Goal: Task Accomplishment & Management: Manage account settings

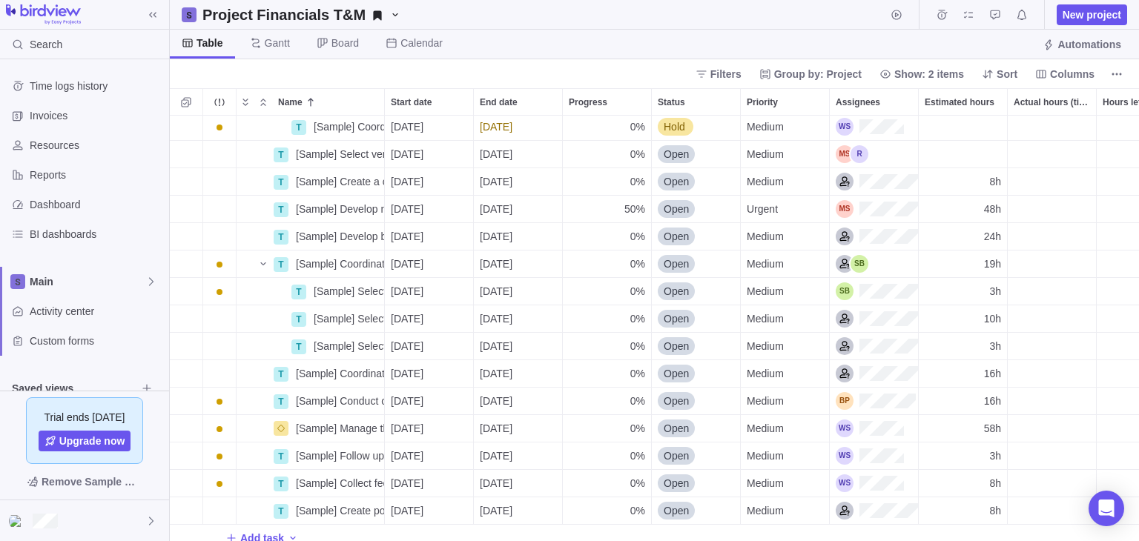
scroll to position [161, 0]
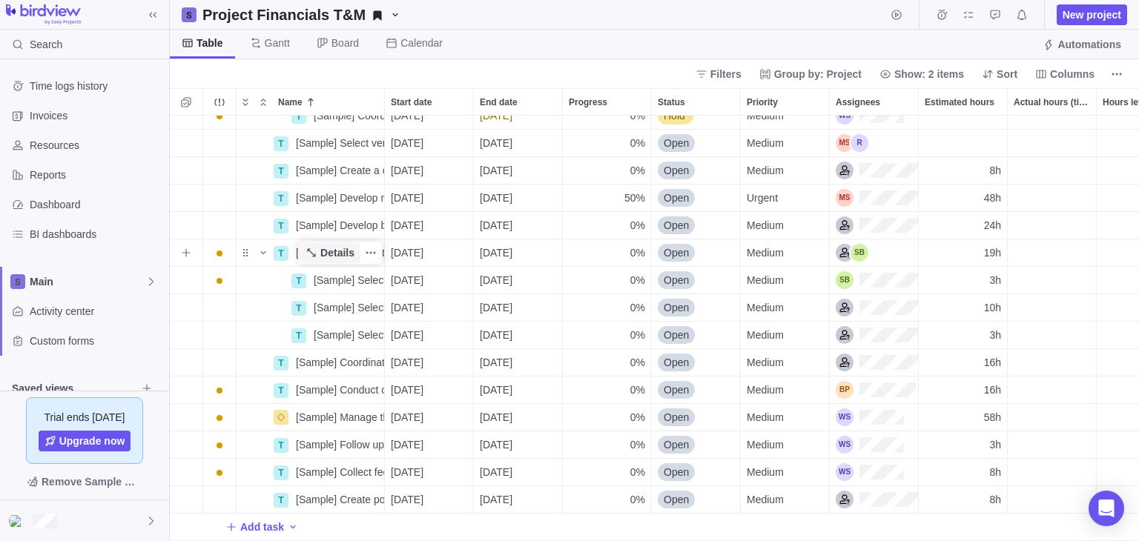
click at [338, 245] on span "Details" at bounding box center [337, 252] width 34 height 15
click at [337, 245] on span "Details" at bounding box center [337, 252] width 34 height 15
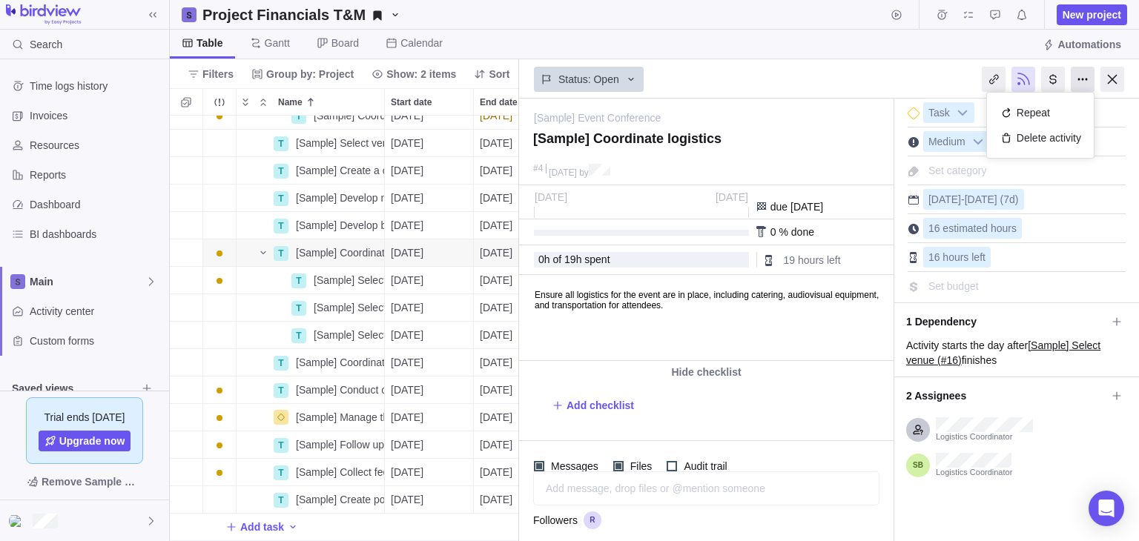
click at [1089, 76] on div at bounding box center [1083, 79] width 24 height 25
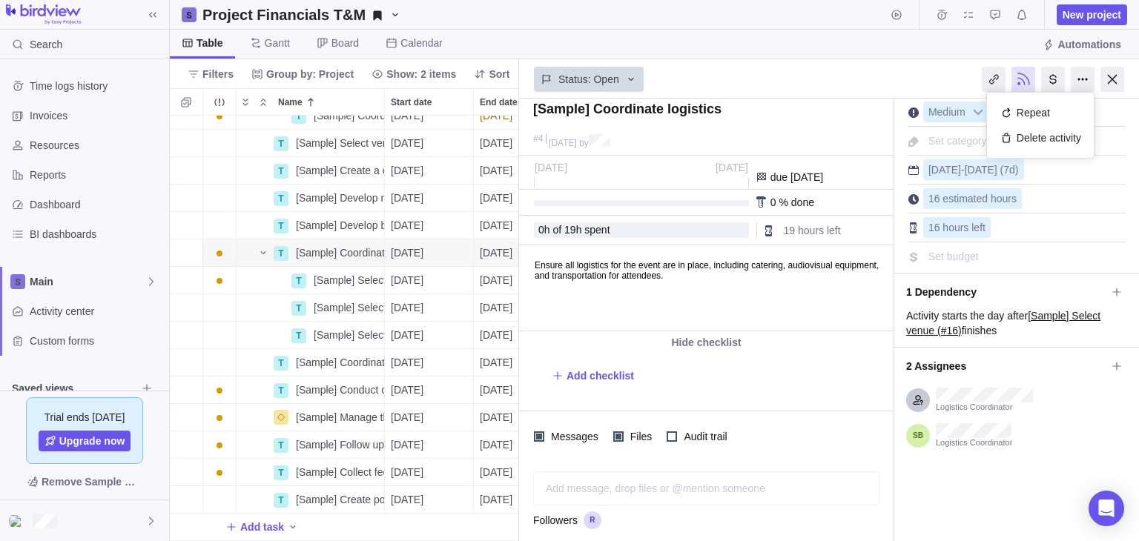
scroll to position [30, 0]
click at [966, 252] on span "Set budget" at bounding box center [953, 256] width 50 height 12
click at [1113, 82] on div at bounding box center [1113, 79] width 24 height 25
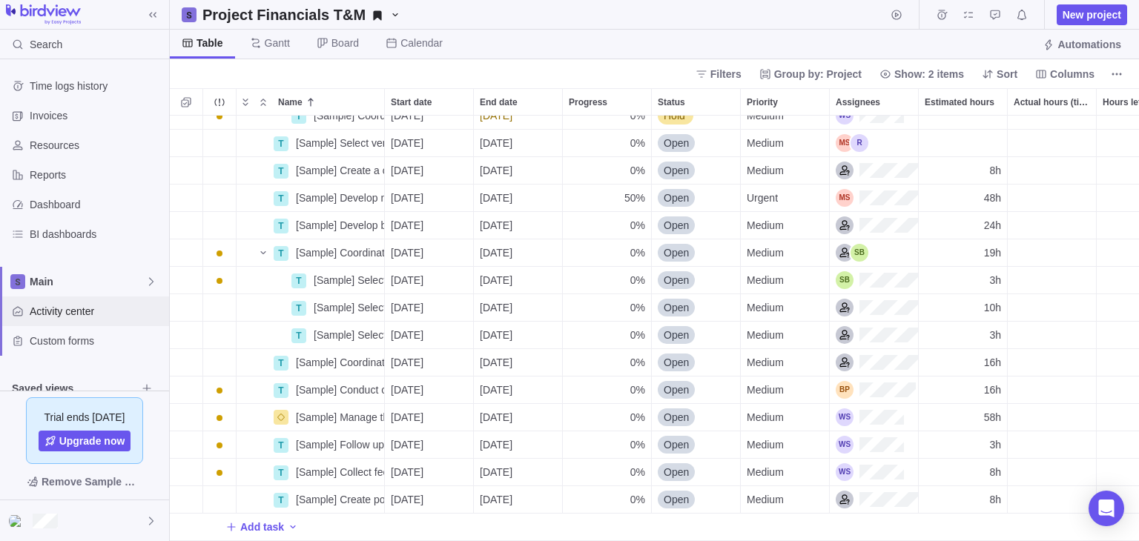
click at [108, 307] on span "Activity center" at bounding box center [96, 311] width 133 height 15
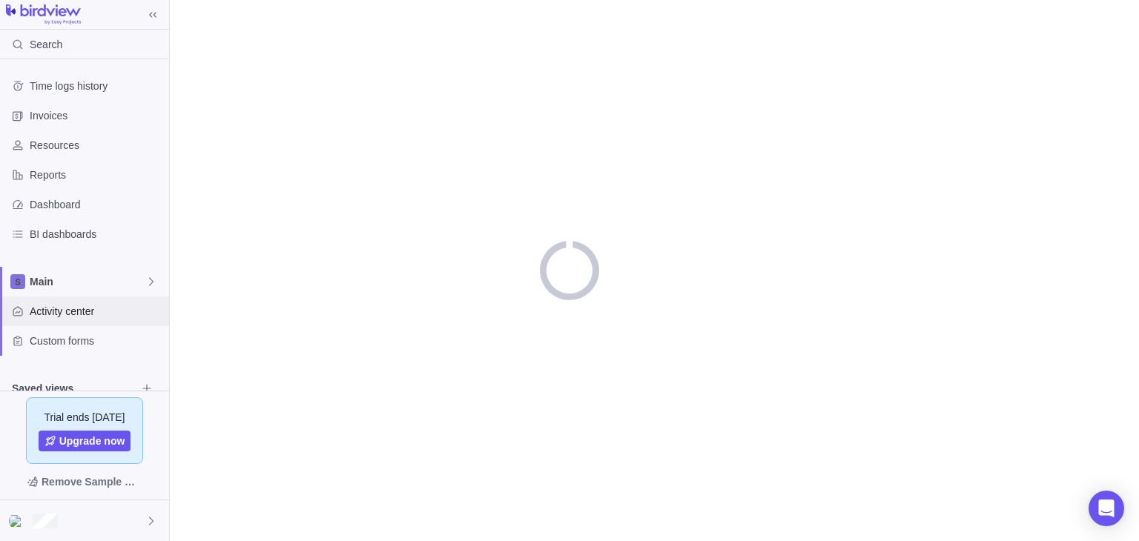
click at [108, 307] on span "Activity center" at bounding box center [96, 311] width 133 height 15
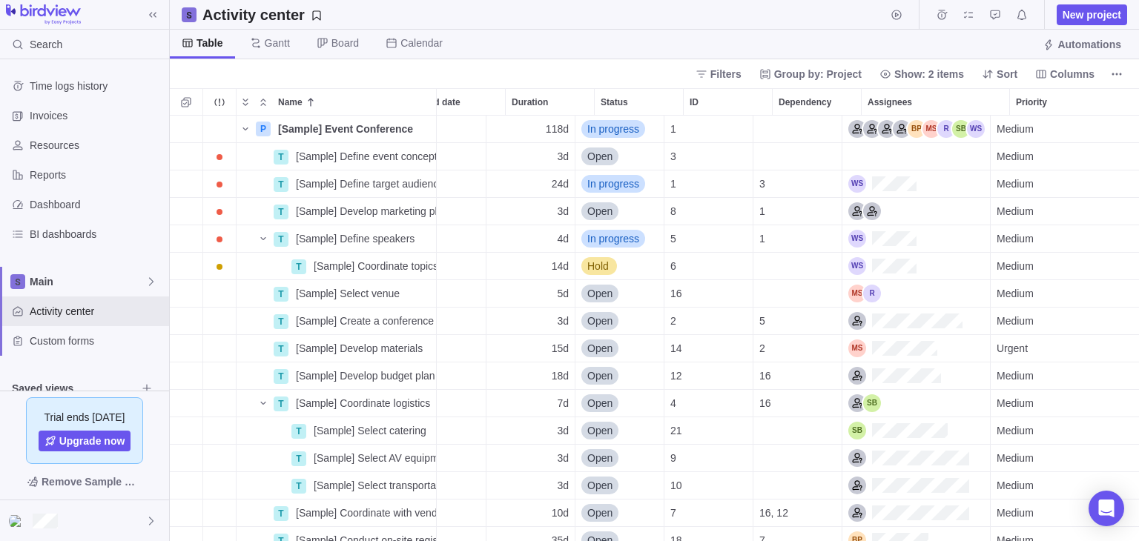
scroll to position [0, 139]
click at [1115, 72] on icon "More actions" at bounding box center [1117, 74] width 12 height 12
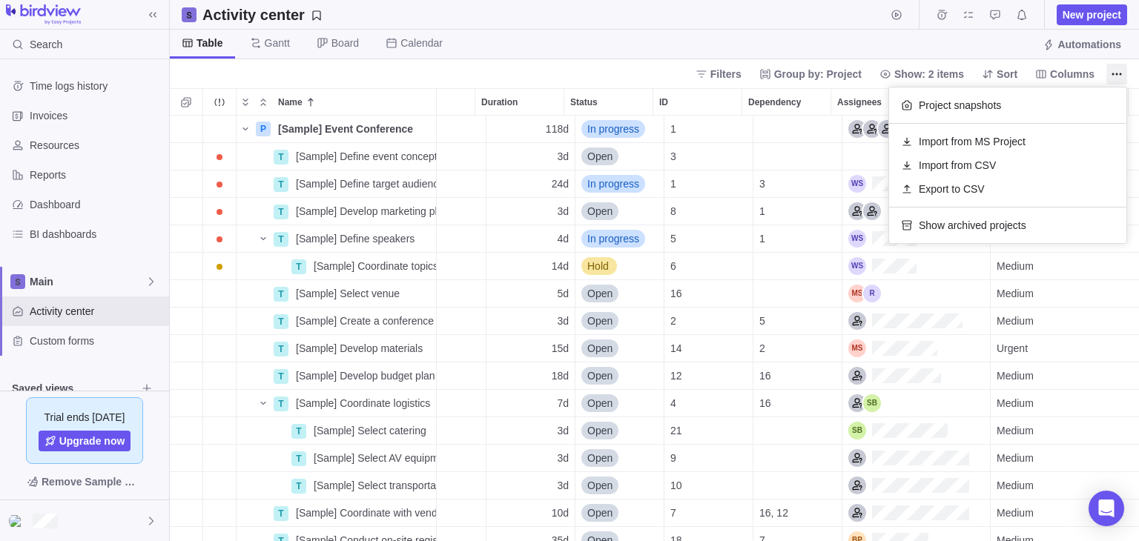
click at [1089, 75] on body "Search Time logs history Invoices Resources Reports Dashboard BI dashboards Mai…" at bounding box center [569, 270] width 1139 height 541
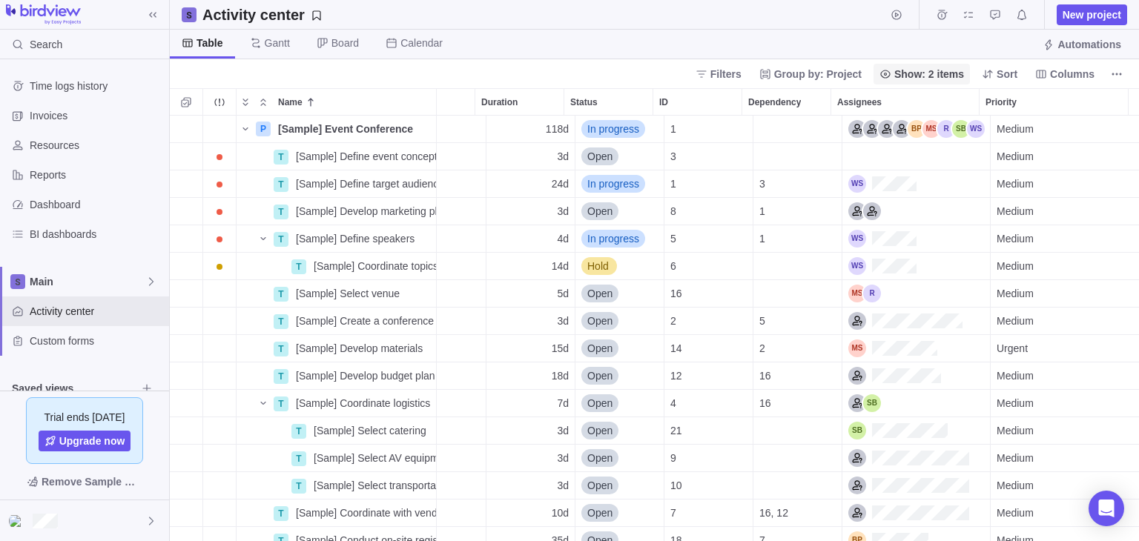
click at [955, 67] on span "Show: 2 items" at bounding box center [929, 74] width 70 height 15
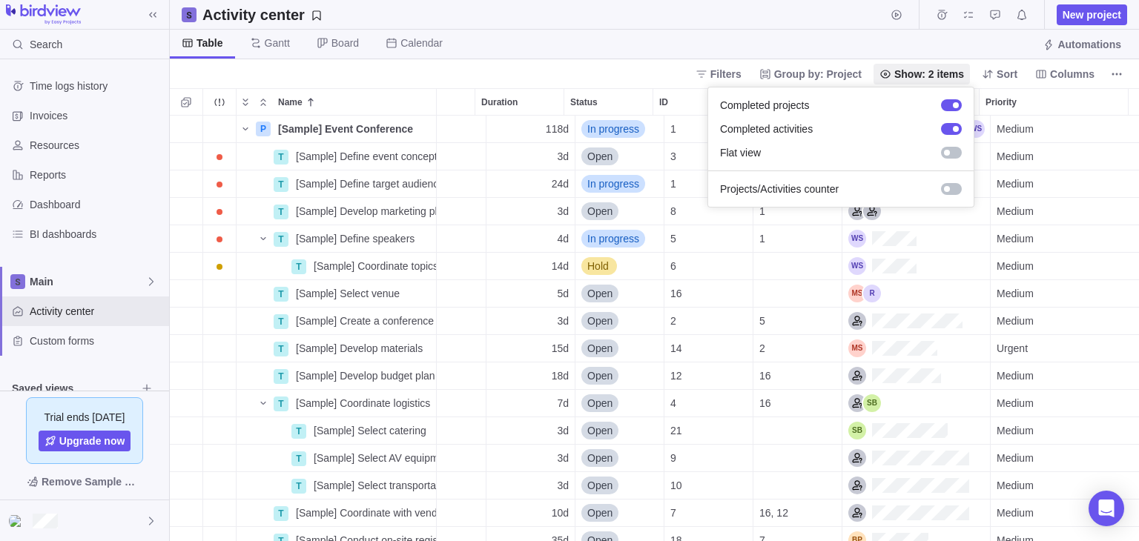
click at [1083, 73] on body "Search Time logs history Invoices Resources Reports Dashboard BI dashboards Mai…" at bounding box center [569, 270] width 1139 height 541
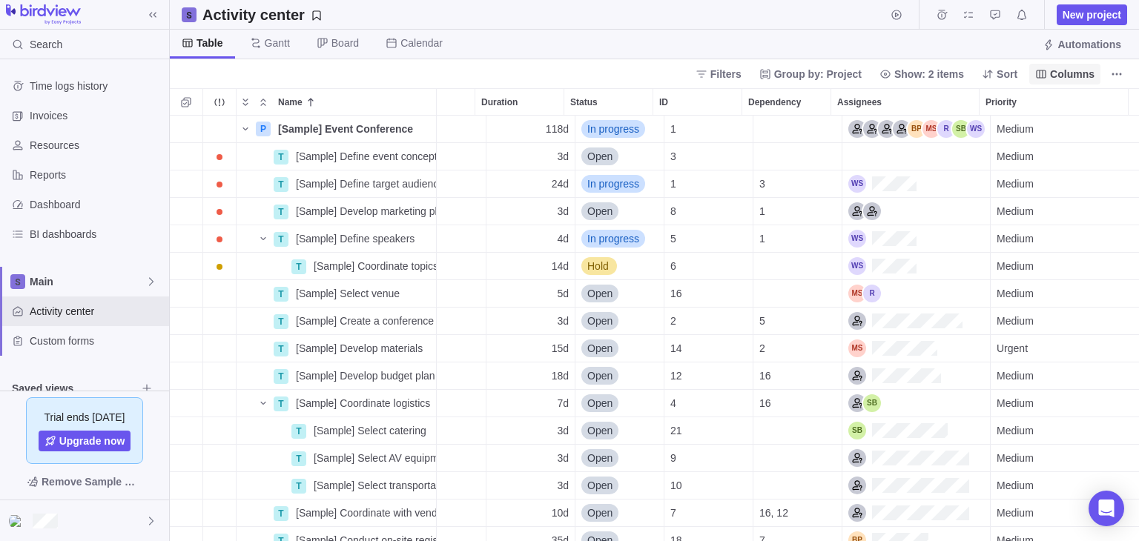
click at [1071, 75] on span "Columns" at bounding box center [1072, 74] width 44 height 15
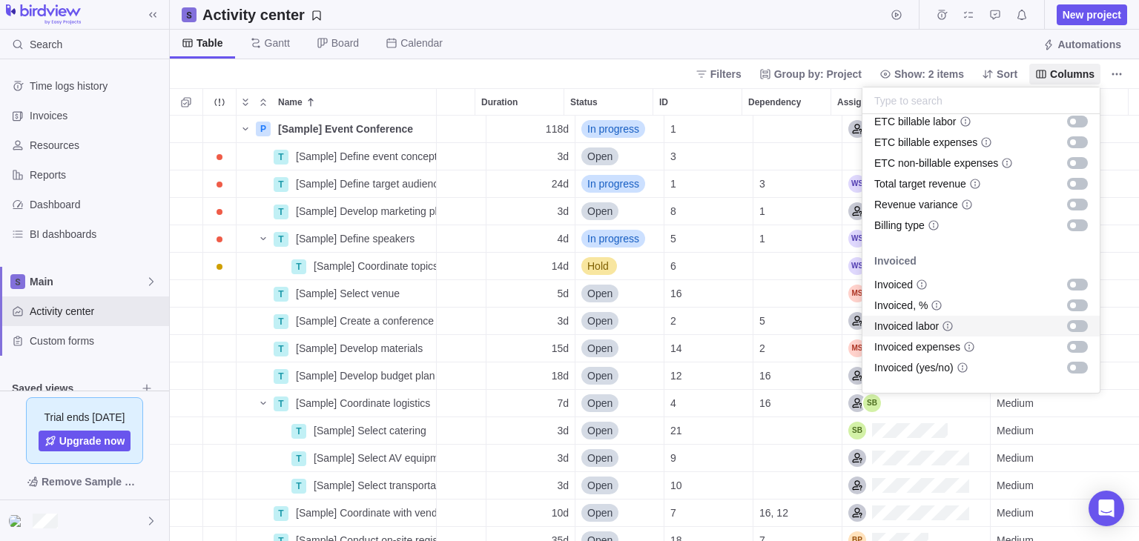
scroll to position [1462, 0]
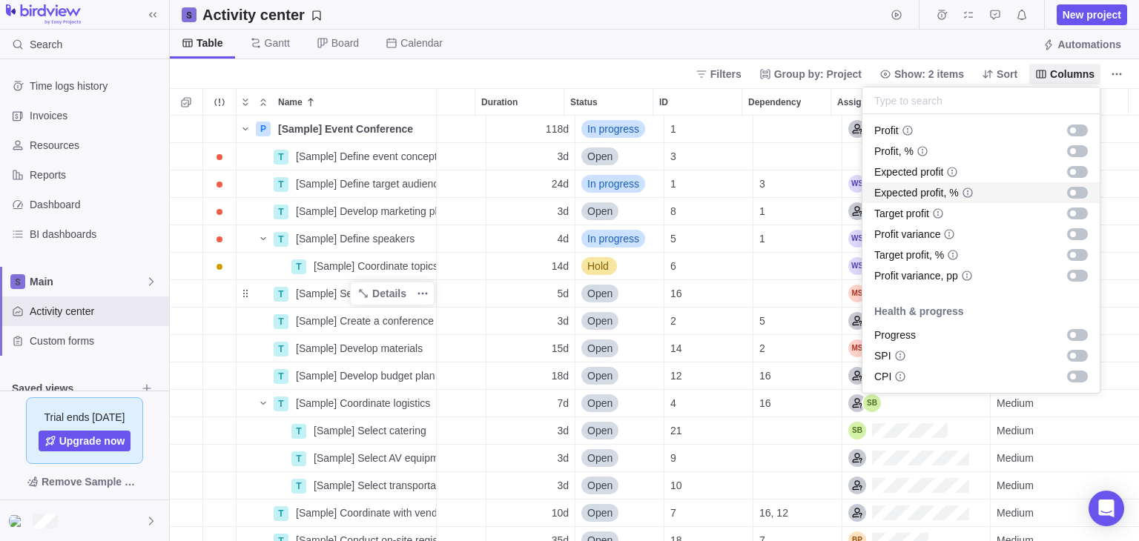
click at [337, 288] on body "Search Time logs history Invoices Resources Reports Dashboard BI dashboards Mai…" at bounding box center [569, 270] width 1139 height 541
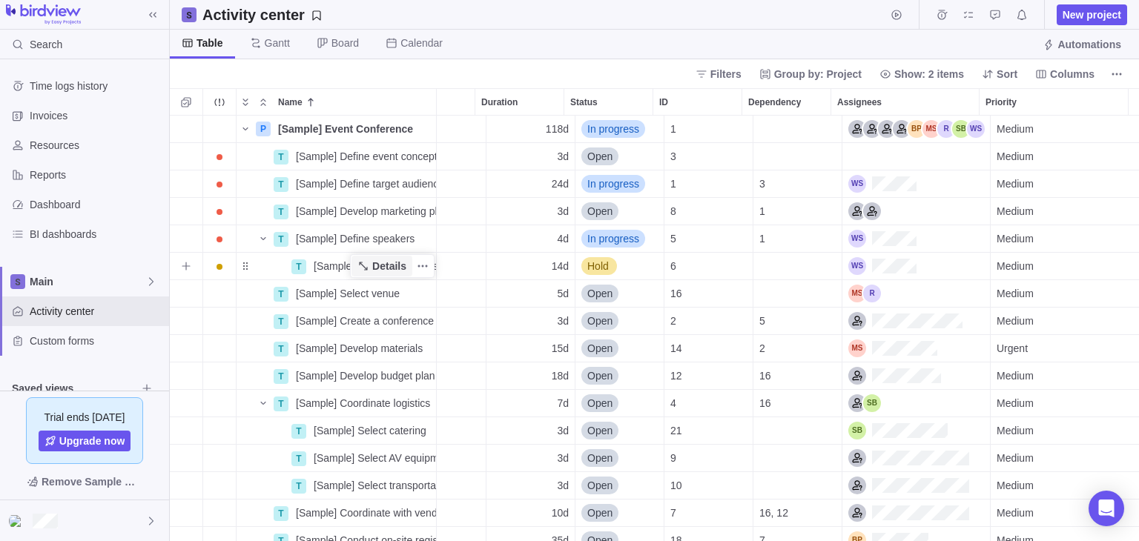
click at [386, 268] on span "Details" at bounding box center [389, 266] width 34 height 15
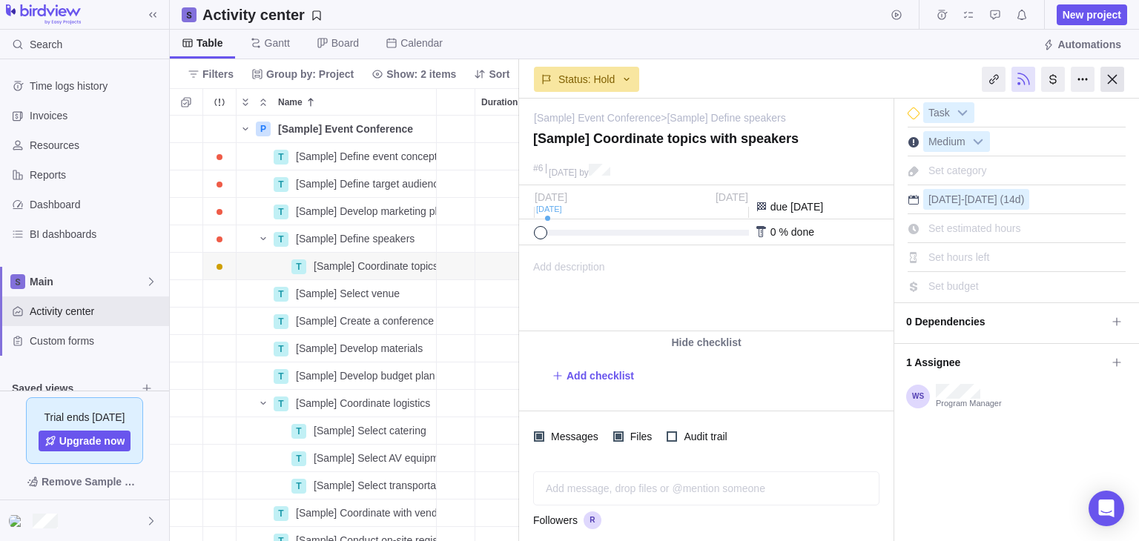
click at [1122, 87] on div at bounding box center [1113, 79] width 24 height 25
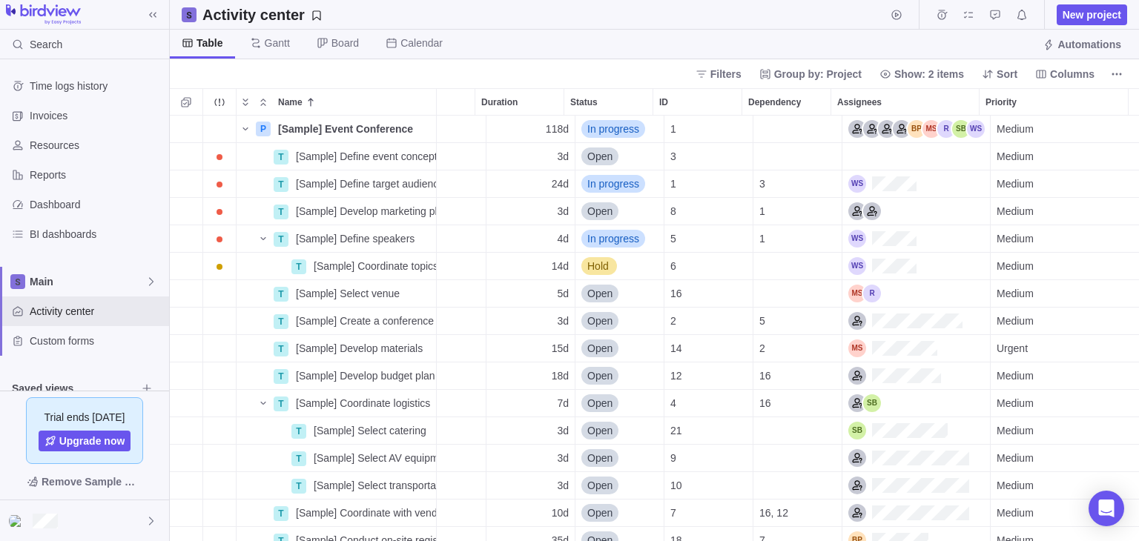
scroll to position [414, 958]
click at [392, 351] on span "Details" at bounding box center [389, 348] width 34 height 15
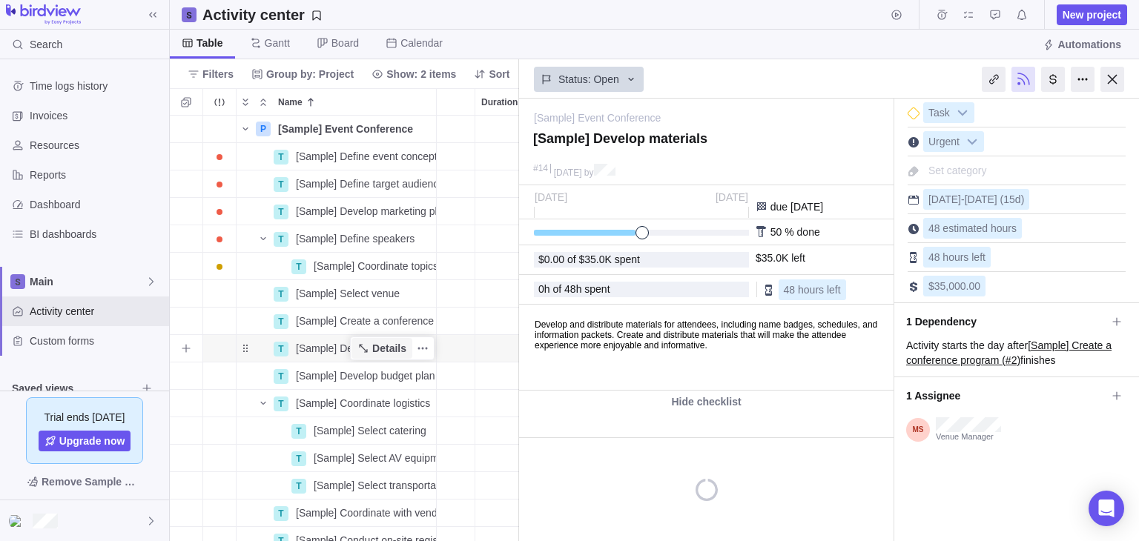
type textarea "x"
click at [599, 290] on span "h spent" at bounding box center [593, 289] width 34 height 12
click at [604, 288] on span "h spent" at bounding box center [593, 289] width 34 height 12
click at [996, 288] on div "$35,000.00" at bounding box center [1017, 283] width 218 height 25
click at [972, 282] on span "$35,000.00" at bounding box center [954, 286] width 52 height 12
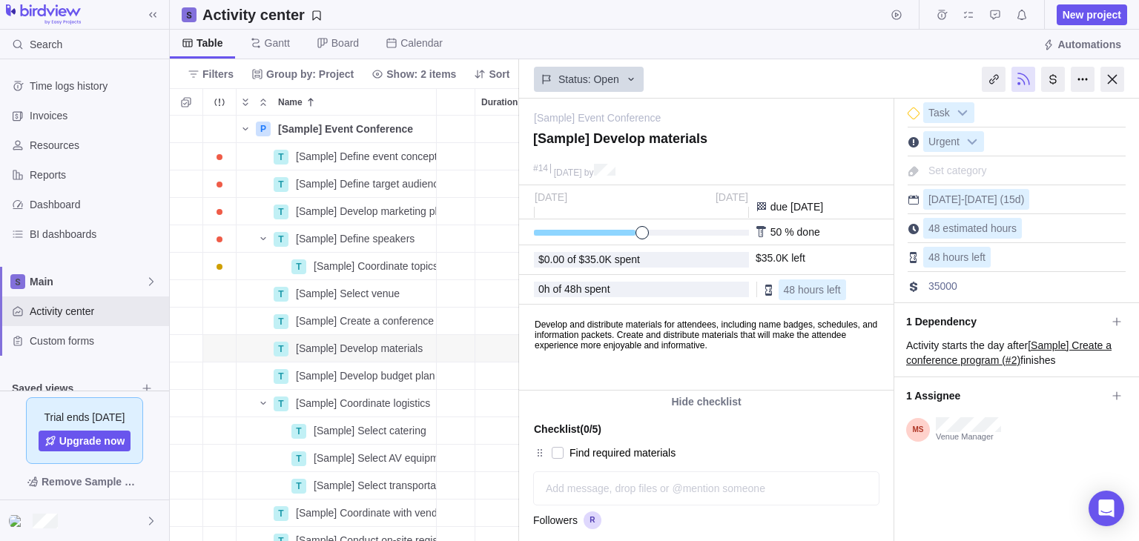
click at [967, 287] on input "35000" at bounding box center [993, 286] width 140 height 21
type input "350000"
click at [702, 259] on div "$0.00 of $35.0K spent" at bounding box center [641, 259] width 206 height 11
click at [969, 257] on span "48 hours left" at bounding box center [956, 257] width 57 height 12
click at [983, 231] on span "48 estimated hours" at bounding box center [972, 228] width 88 height 12
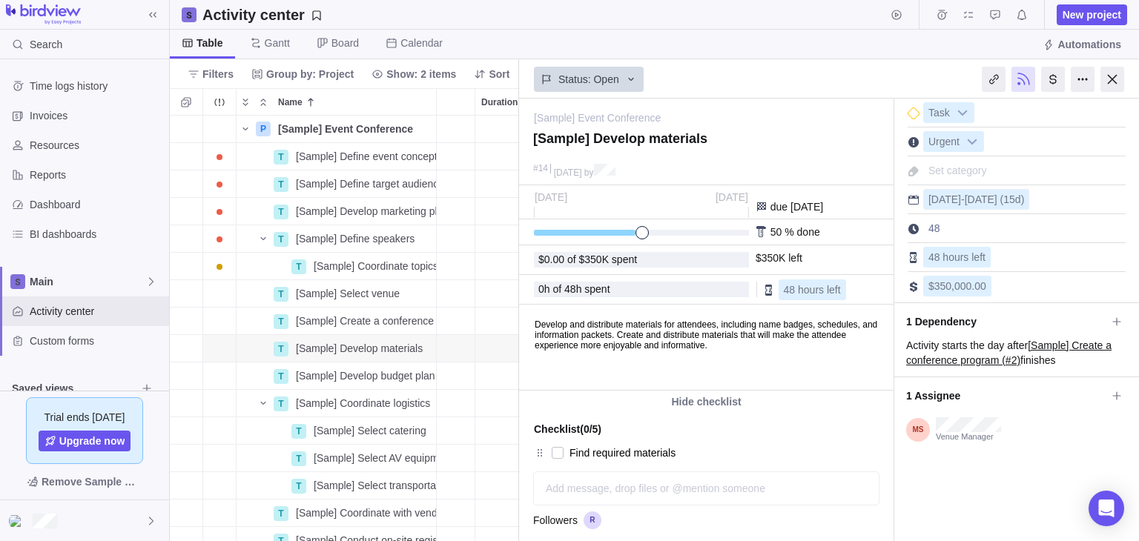
click at [977, 202] on span "[DATE]" at bounding box center [981, 200] width 33 height 12
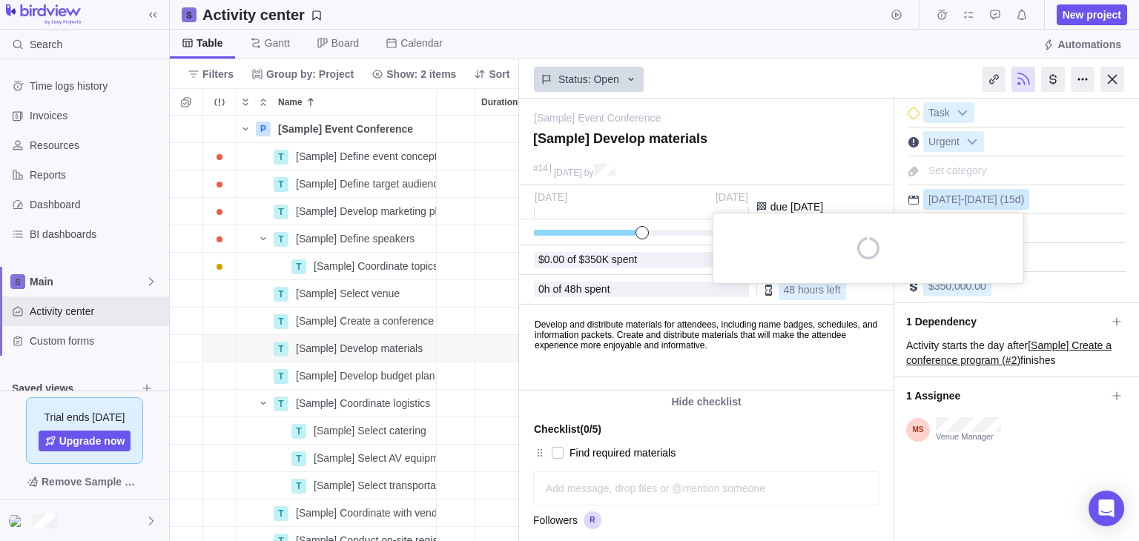
click at [978, 200] on div "[Sample] Event Conference — change [Sample] Develop materials #14 [DATE] by Act…" at bounding box center [829, 320] width 620 height 443
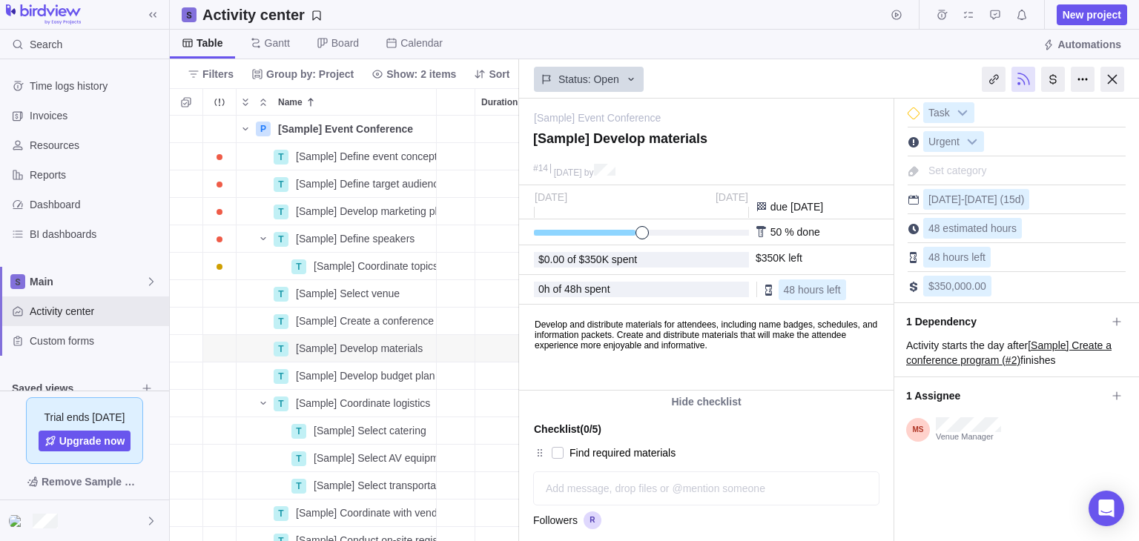
click at [723, 288] on div "0 h of 48 h spent" at bounding box center [641, 289] width 206 height 11
click at [725, 261] on div "$0.00 of $350K spent" at bounding box center [641, 260] width 215 height 16
click at [722, 245] on div "$0.00 of $350K spent $350K left" at bounding box center [706, 260] width 375 height 30
click at [693, 294] on div "0 h of 48 h spent" at bounding box center [641, 290] width 215 height 16
click at [815, 291] on span "48 hours left" at bounding box center [812, 290] width 57 height 12
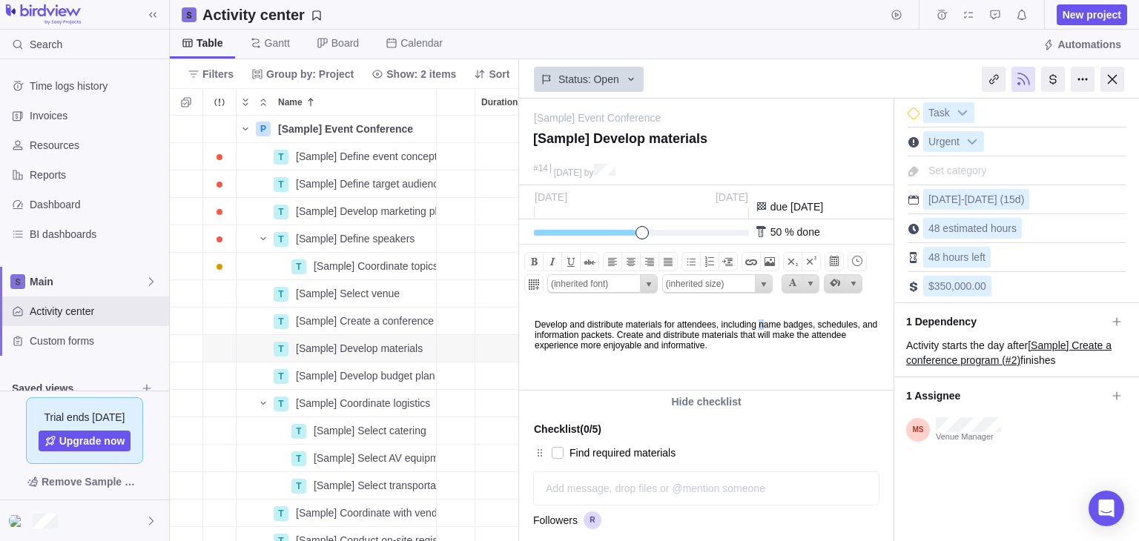
click at [797, 320] on body "Develop and distribute materials for attendees, including name badges, schedule…" at bounding box center [705, 328] width 371 height 45
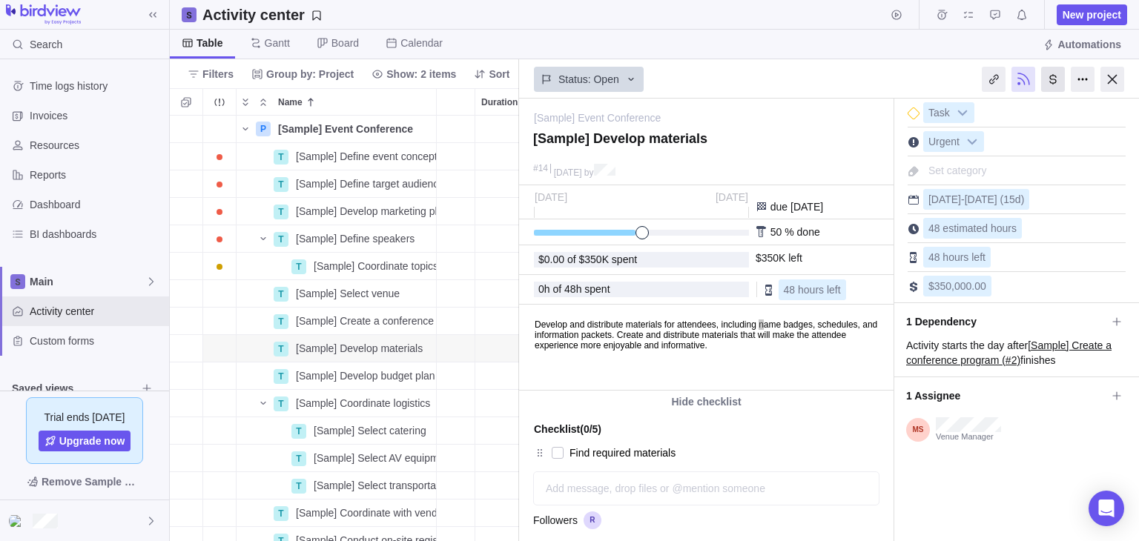
click at [1052, 77] on div at bounding box center [1053, 79] width 24 height 25
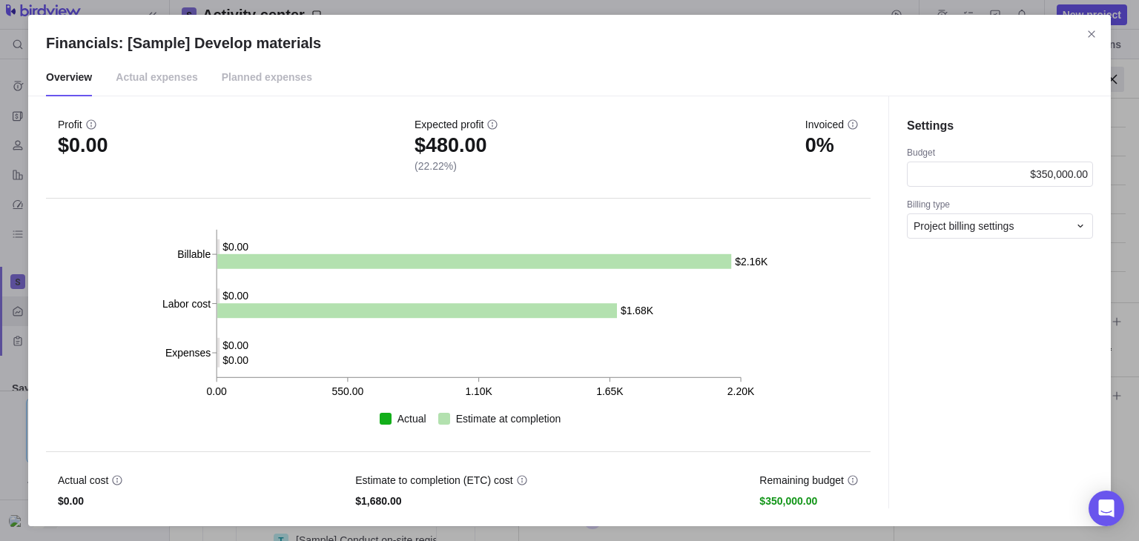
click at [154, 79] on span "Actual expenses" at bounding box center [157, 77] width 82 height 37
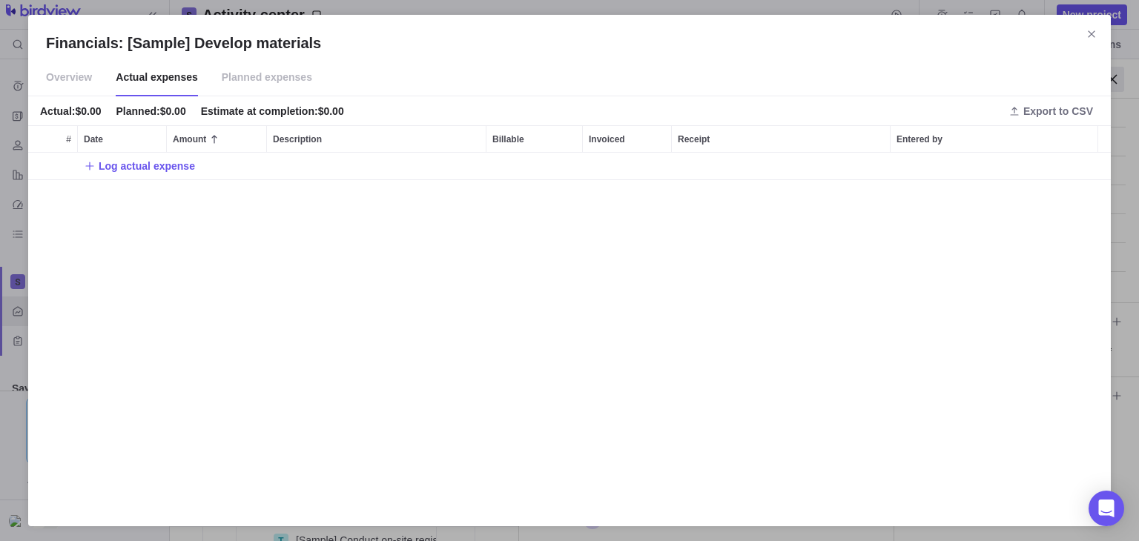
scroll to position [344, 1071]
click at [145, 164] on span "Log actual expense" at bounding box center [147, 166] width 96 height 15
click at [87, 87] on div "Financials: [Sample] Develop materials Overview Actual expenses Planned expense…" at bounding box center [569, 270] width 1139 height 541
click at [236, 82] on span "Planned expenses" at bounding box center [267, 77] width 90 height 37
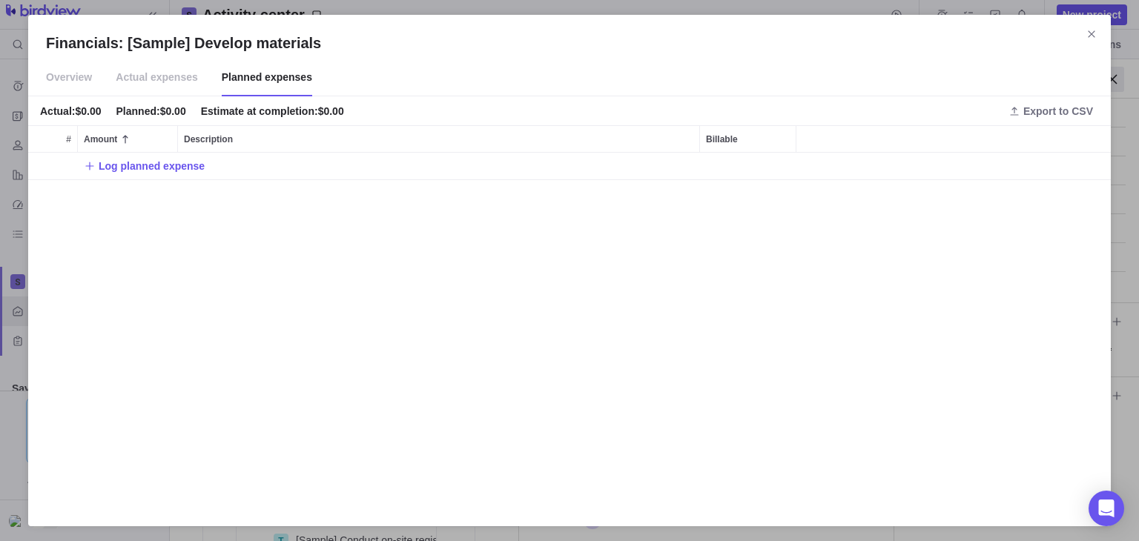
click at [75, 82] on span "Overview" at bounding box center [69, 77] width 46 height 37
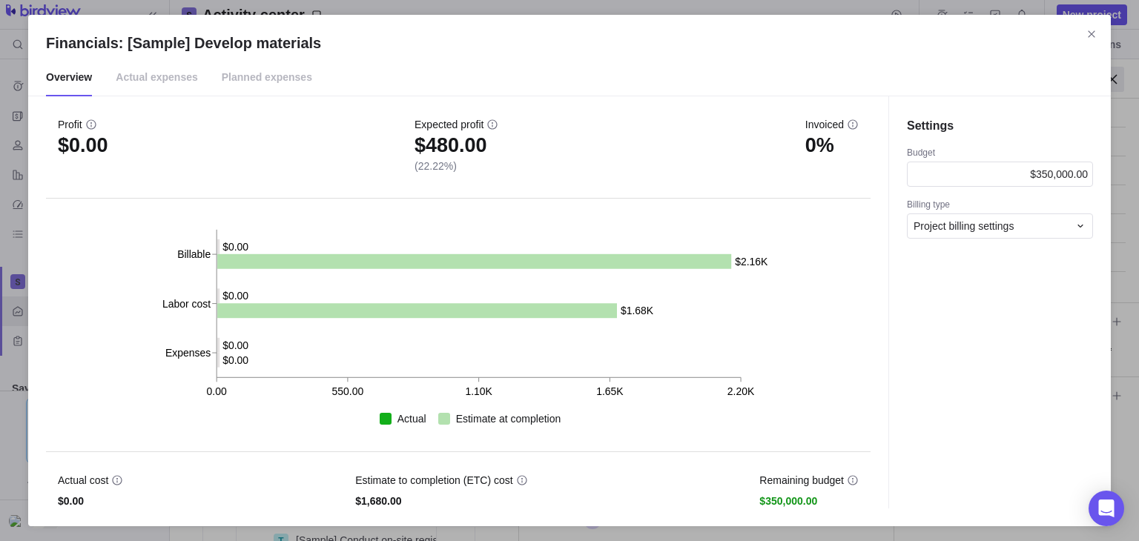
click at [145, 67] on span "Actual expenses" at bounding box center [157, 77] width 82 height 37
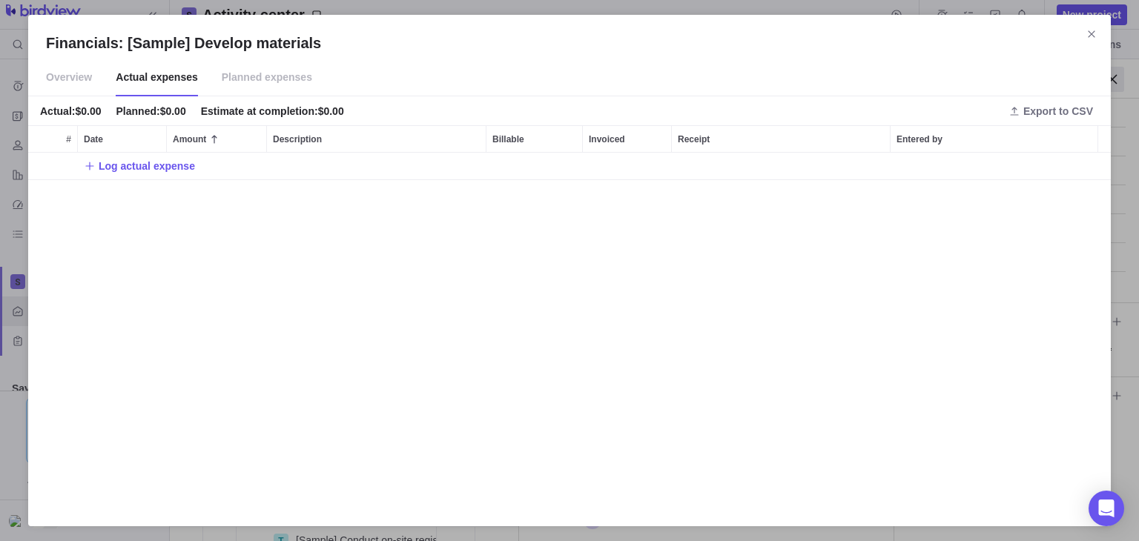
click at [234, 77] on span "Planned expenses" at bounding box center [267, 77] width 90 height 37
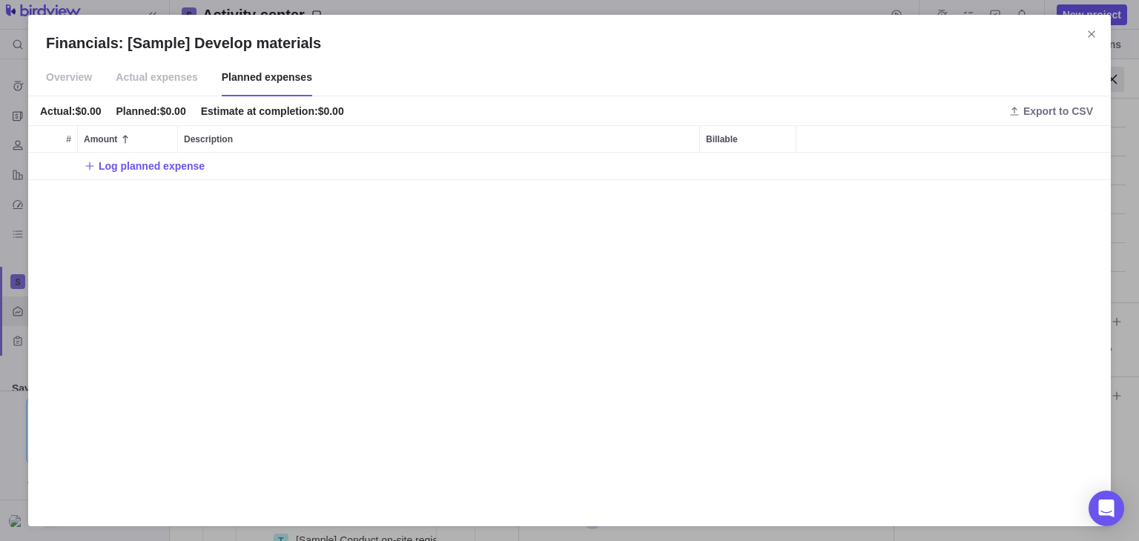
click at [148, 82] on span "Actual expenses" at bounding box center [157, 77] width 82 height 37
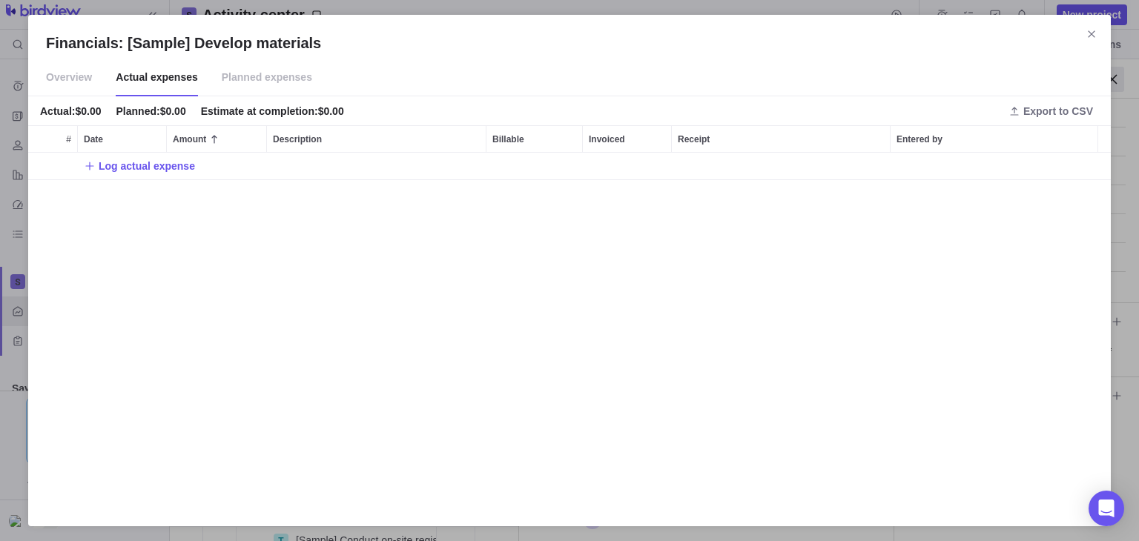
click at [78, 79] on span "Overview" at bounding box center [69, 77] width 46 height 37
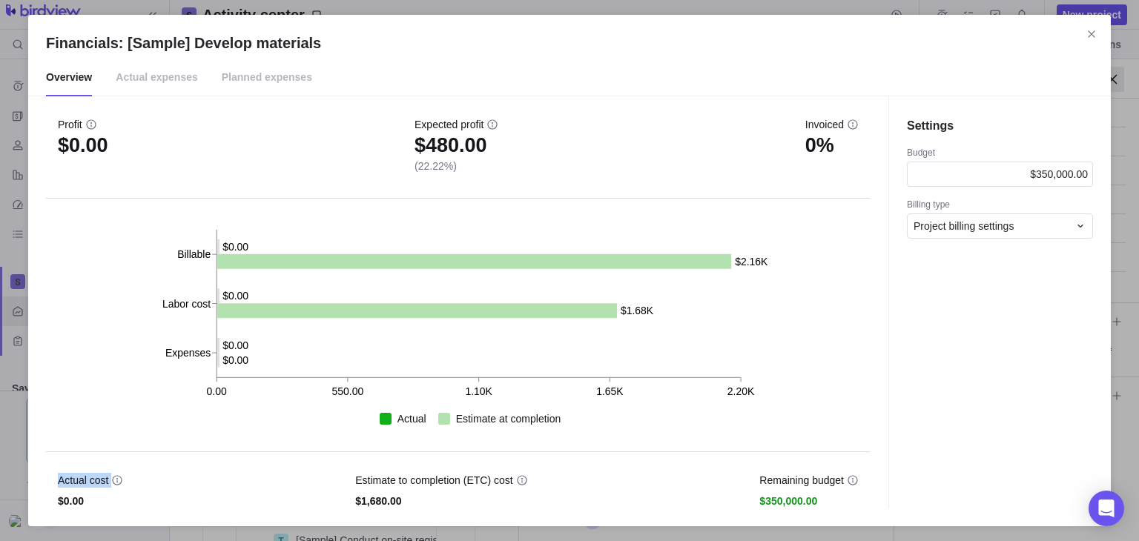
drag, startPoint x: 53, startPoint y: 475, endPoint x: 130, endPoint y: 481, distance: 76.6
click at [126, 483] on div "Actual cost $0.00 Estimate to completion (ETC) cost $1,680.00 Remaining budget …" at bounding box center [458, 480] width 825 height 56
click at [190, 81] on li "Actual expenses" at bounding box center [157, 77] width 106 height 36
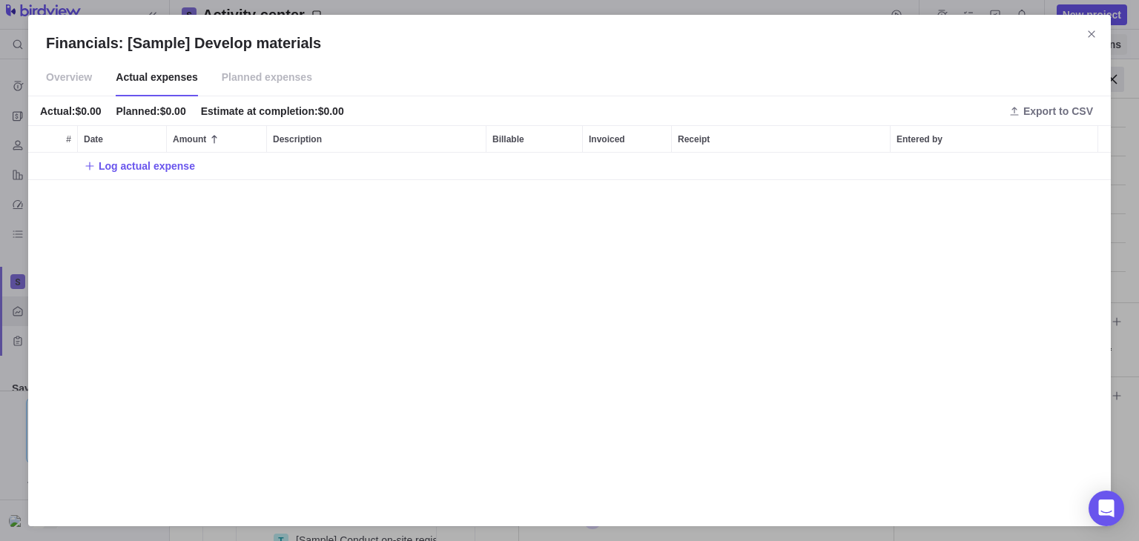
click at [1095, 36] on icon "Close" at bounding box center [1092, 34] width 12 height 12
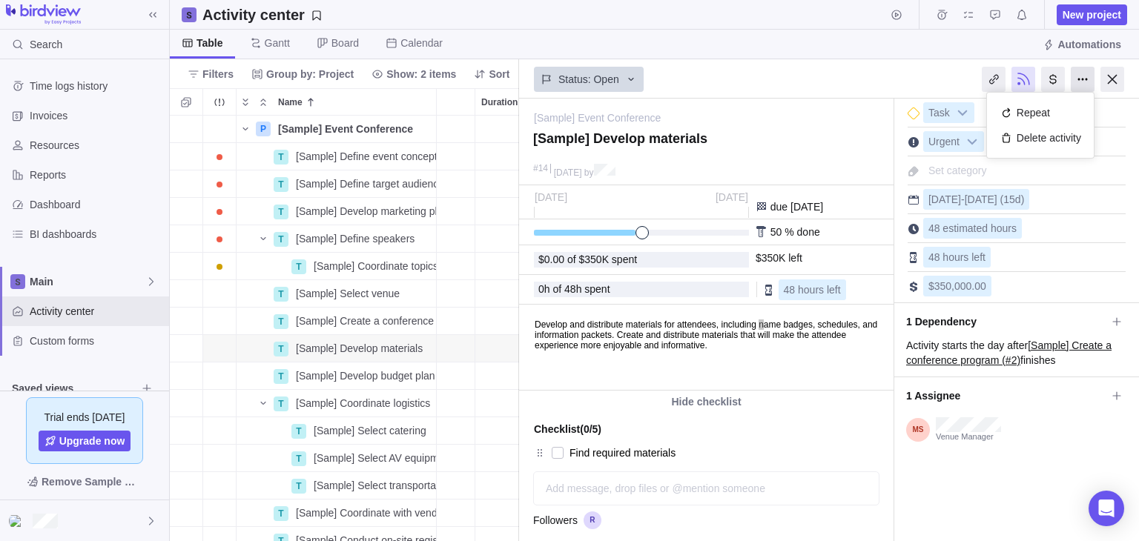
click at [1092, 88] on div at bounding box center [1083, 79] width 24 height 25
click at [1024, 80] on div at bounding box center [1024, 79] width 24 height 25
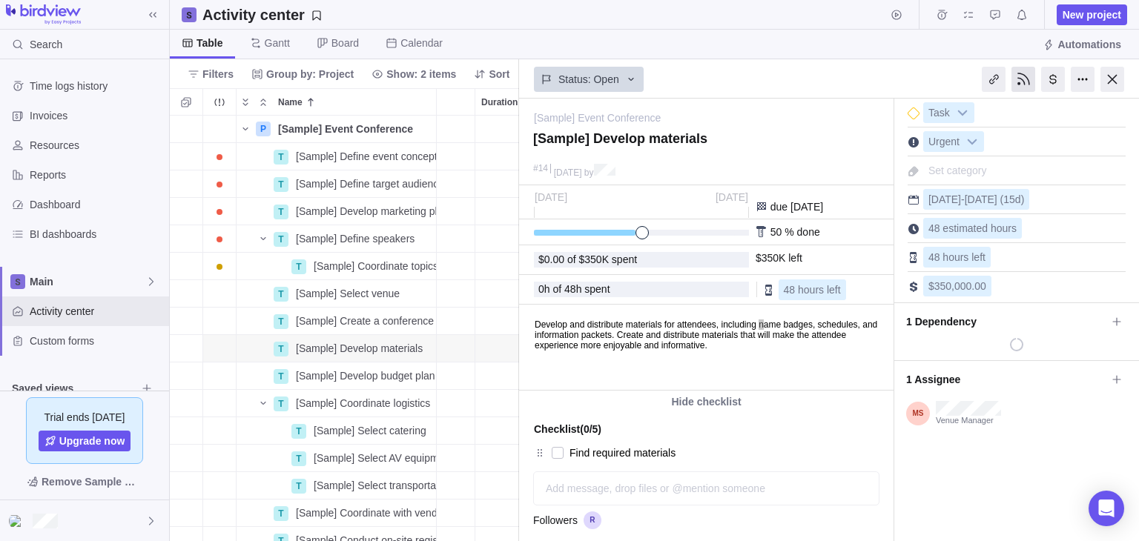
click at [1025, 81] on div at bounding box center [1024, 79] width 24 height 25
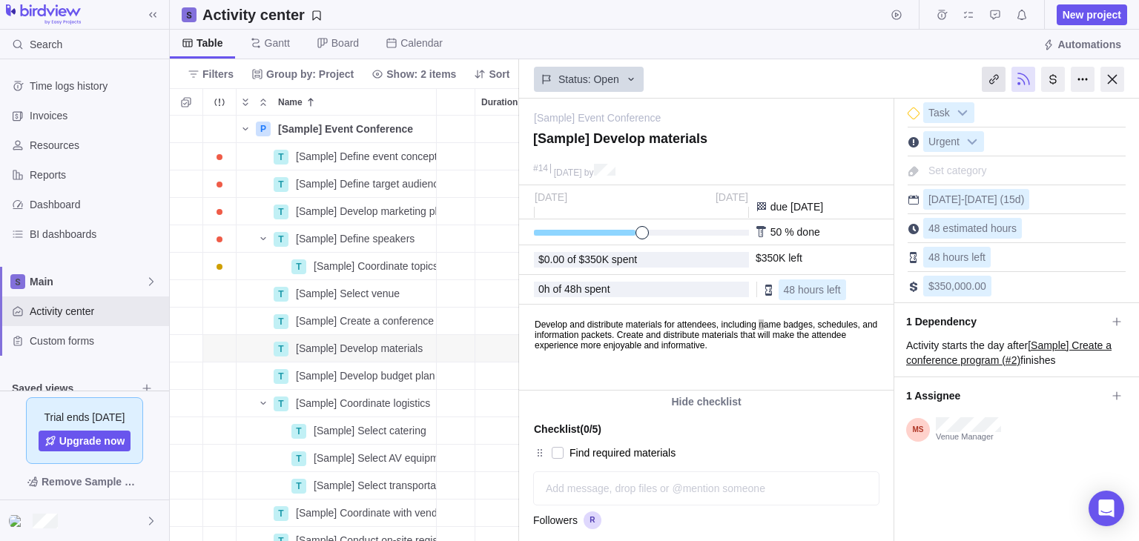
click at [997, 77] on div at bounding box center [994, 79] width 24 height 25
click at [989, 79] on div at bounding box center [994, 79] width 24 height 25
click at [1054, 79] on div at bounding box center [1053, 79] width 24 height 25
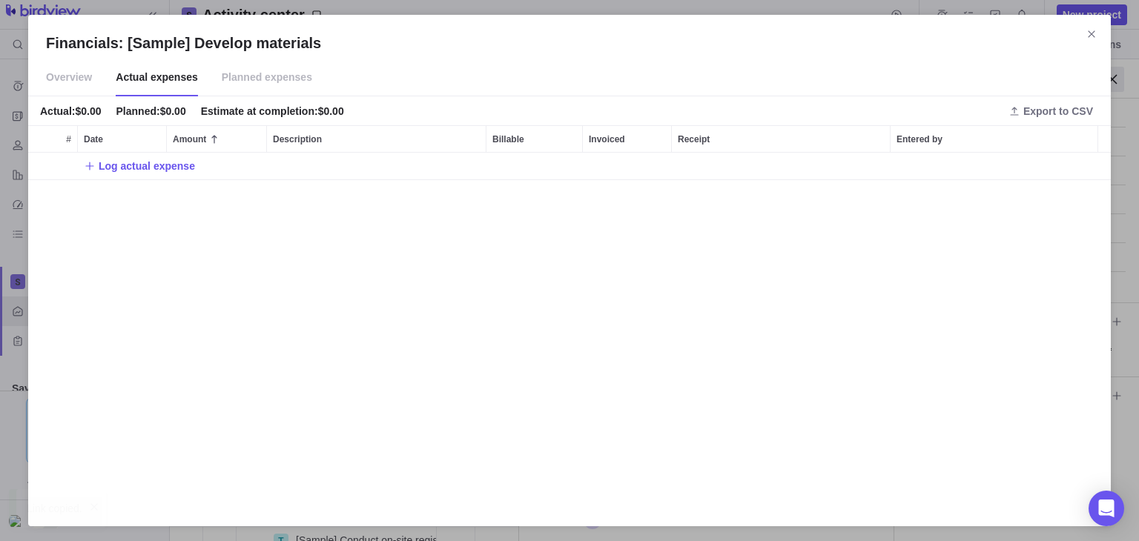
click at [1088, 30] on icon "Close" at bounding box center [1092, 34] width 12 height 12
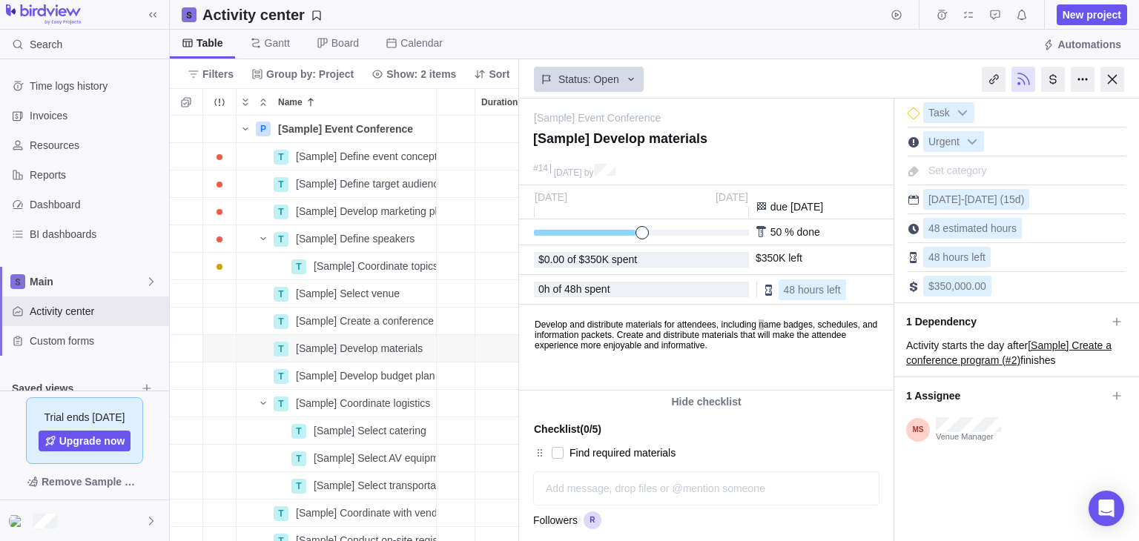
click at [1121, 393] on div "1 Assignee" at bounding box center [1016, 393] width 245 height 32
click at [1111, 395] on icon at bounding box center [1117, 396] width 12 height 12
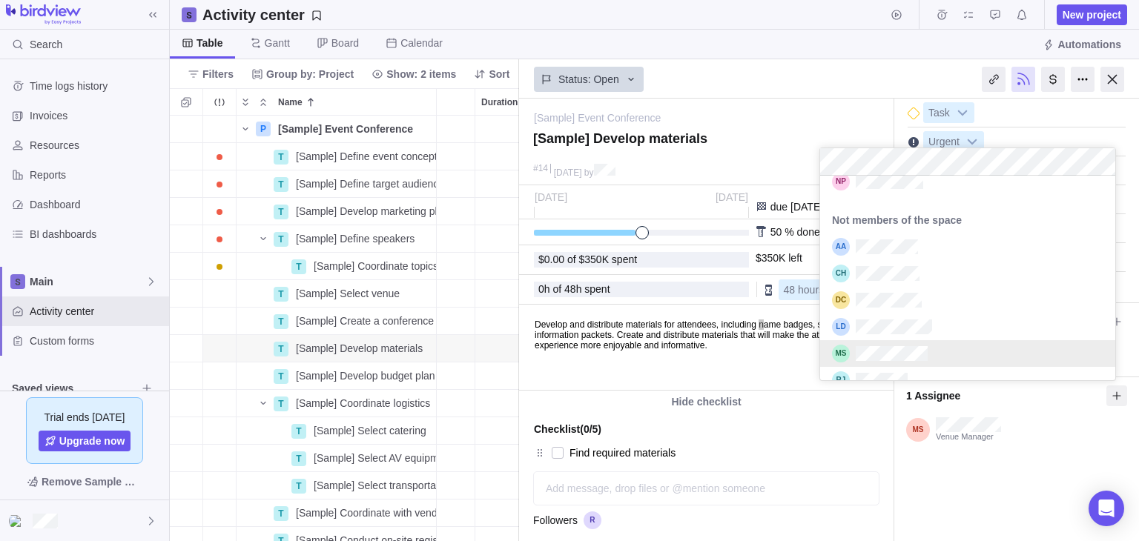
scroll to position [457, 0]
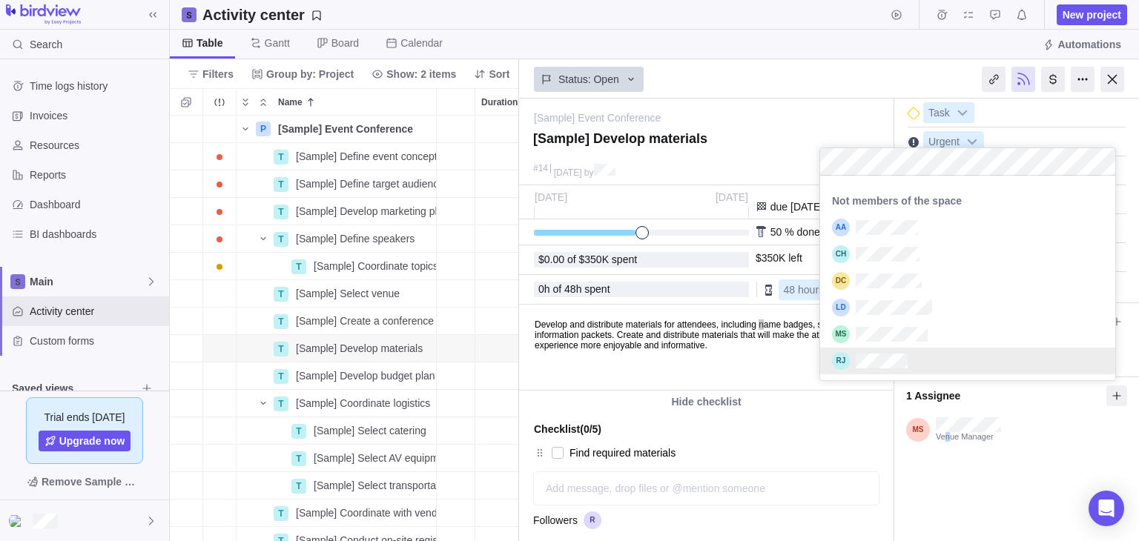
drag, startPoint x: 943, startPoint y: 458, endPoint x: 950, endPoint y: 461, distance: 7.6
click at [950, 461] on div "[Sample] Event Conference — change [Sample] Develop materials #14 [DATE] by Act…" at bounding box center [829, 320] width 620 height 443
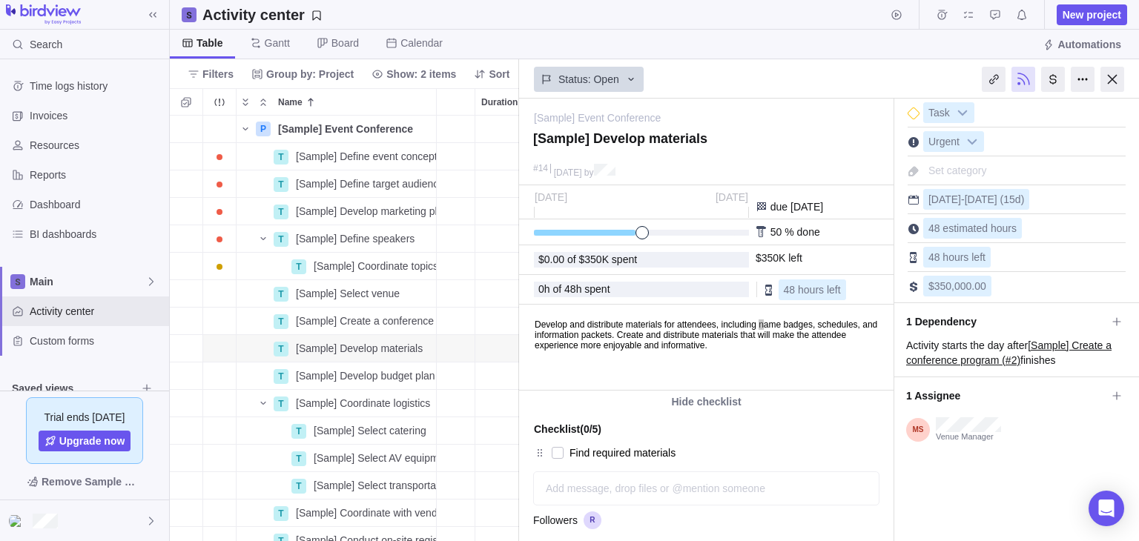
click at [802, 480] on div "Add message, drop files or @mention someone" at bounding box center [706, 488] width 345 height 33
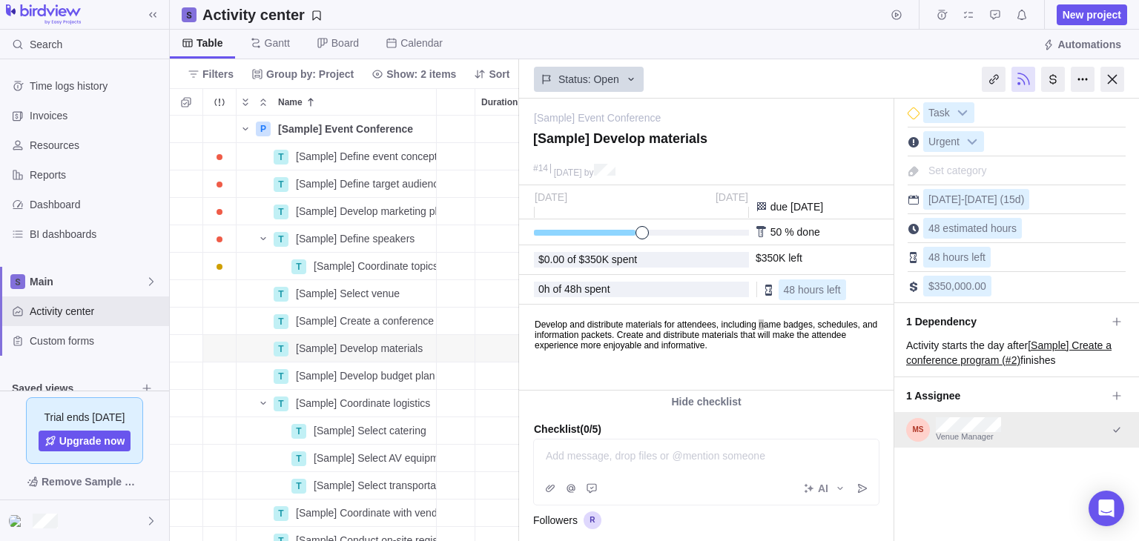
click at [1089, 434] on div at bounding box center [1064, 430] width 126 height 21
click at [1111, 399] on icon at bounding box center [1117, 396] width 12 height 12
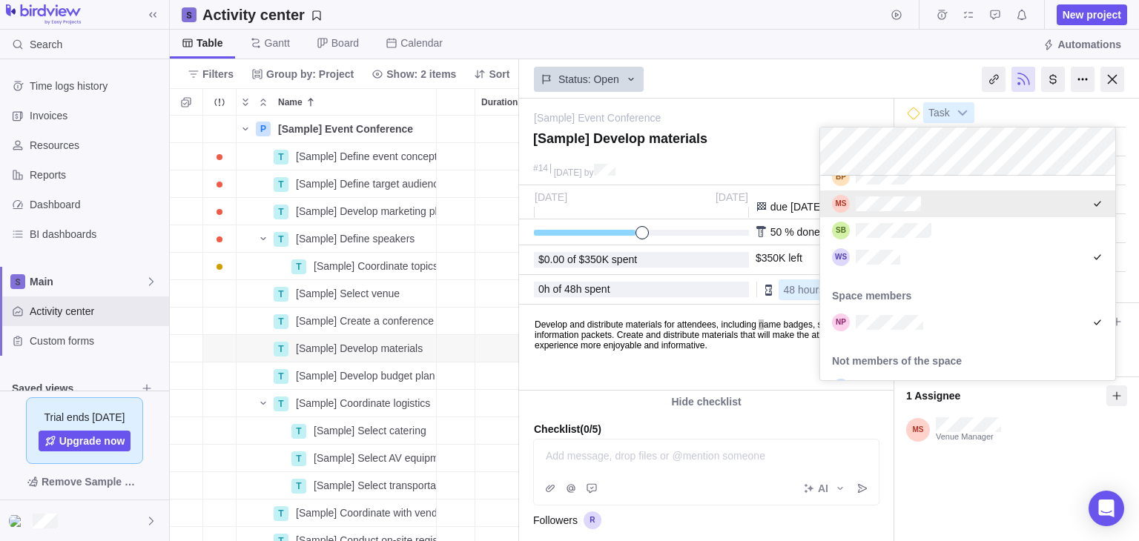
scroll to position [285, 0]
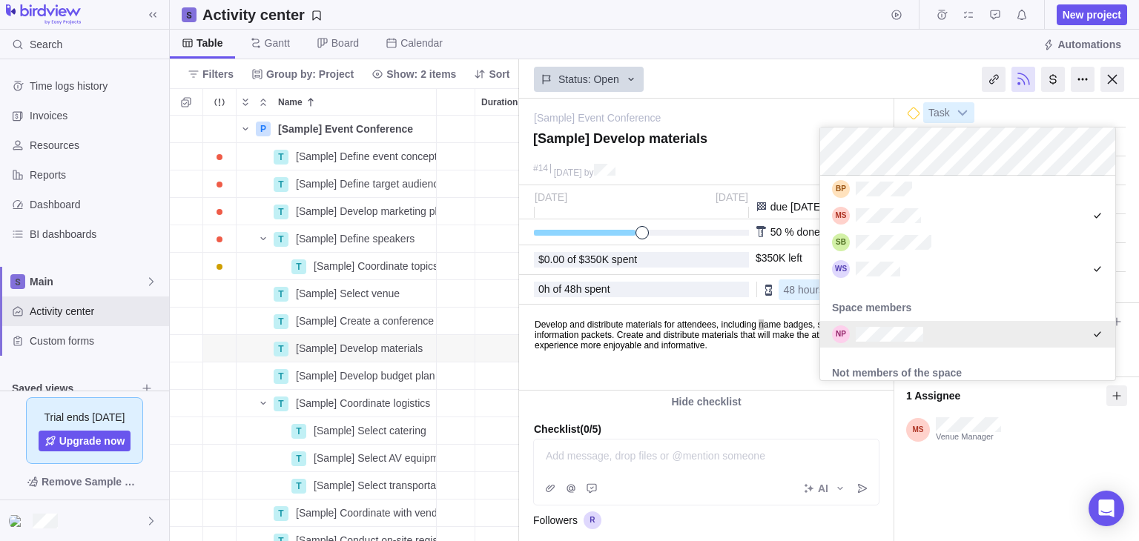
click at [1092, 469] on div "[Sample] Event Conference — change [Sample] Develop materials #14 [DATE] by Act…" at bounding box center [829, 320] width 620 height 443
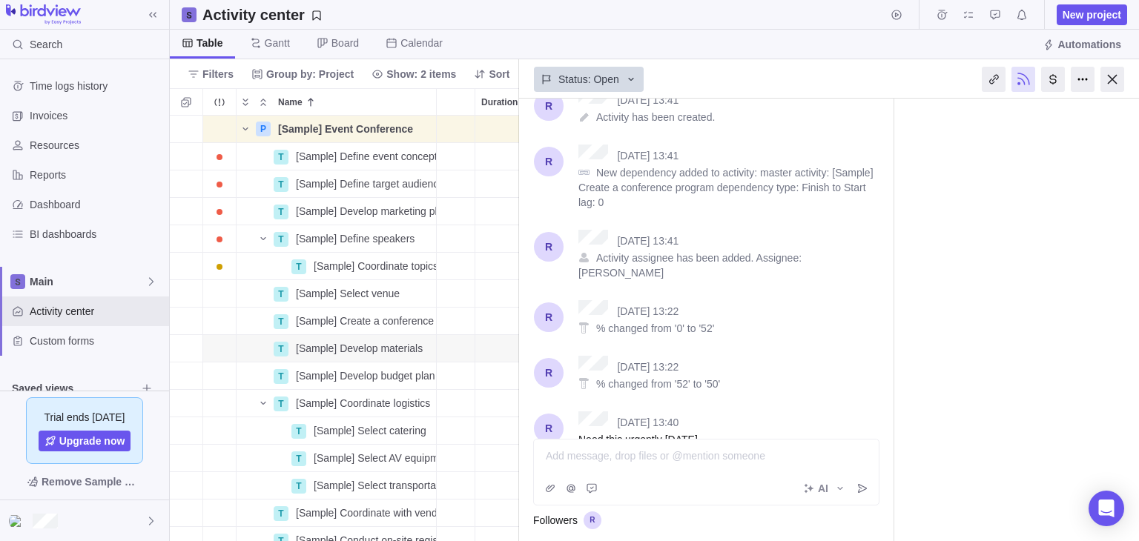
scroll to position [0, 0]
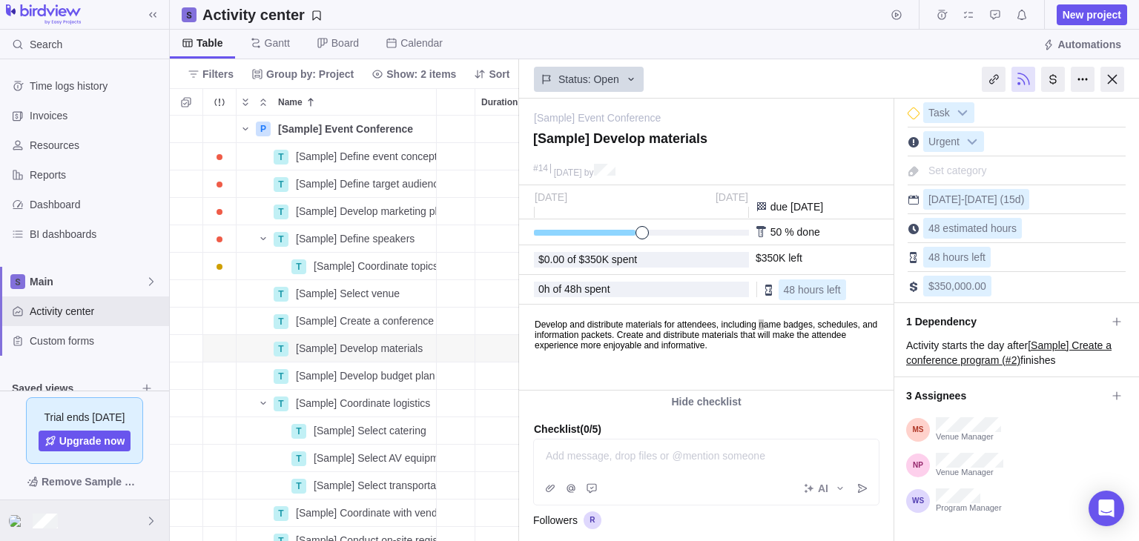
click at [30, 520] on div at bounding box center [84, 521] width 169 height 41
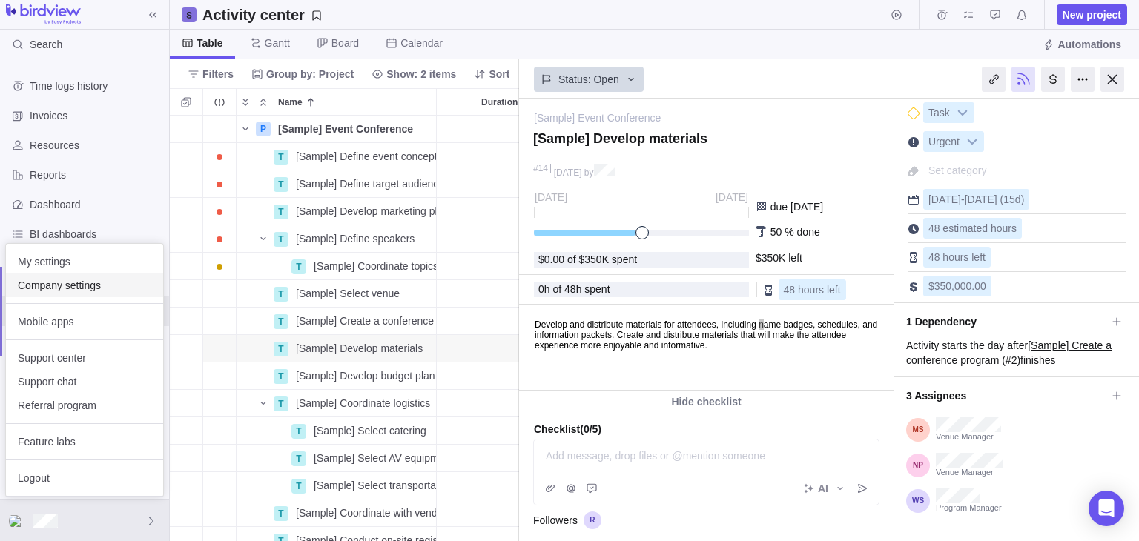
click at [62, 288] on span "Company settings" at bounding box center [84, 285] width 133 height 15
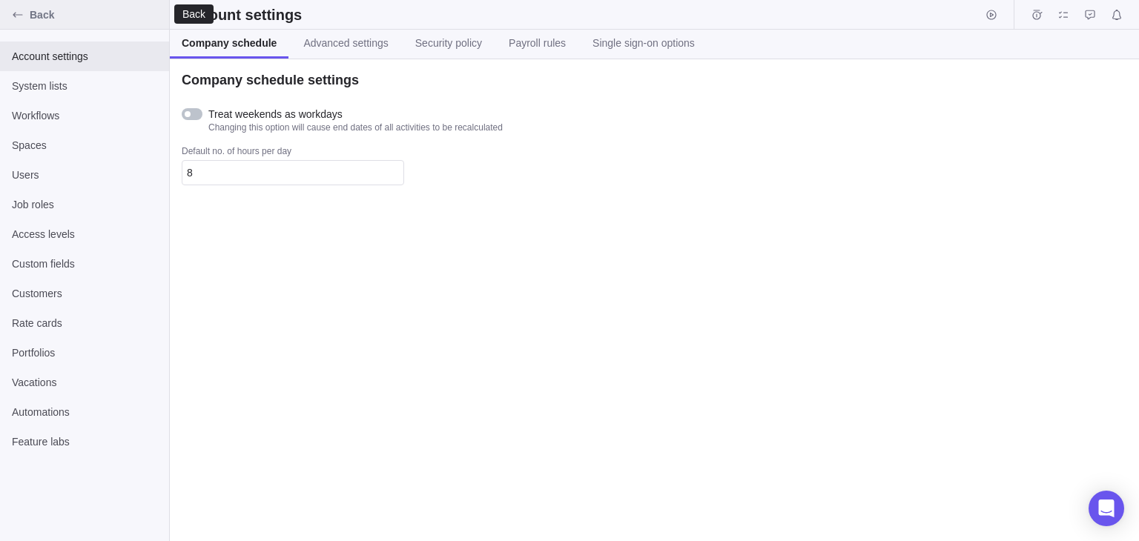
click at [15, 16] on icon "Back" at bounding box center [18, 14] width 10 height 5
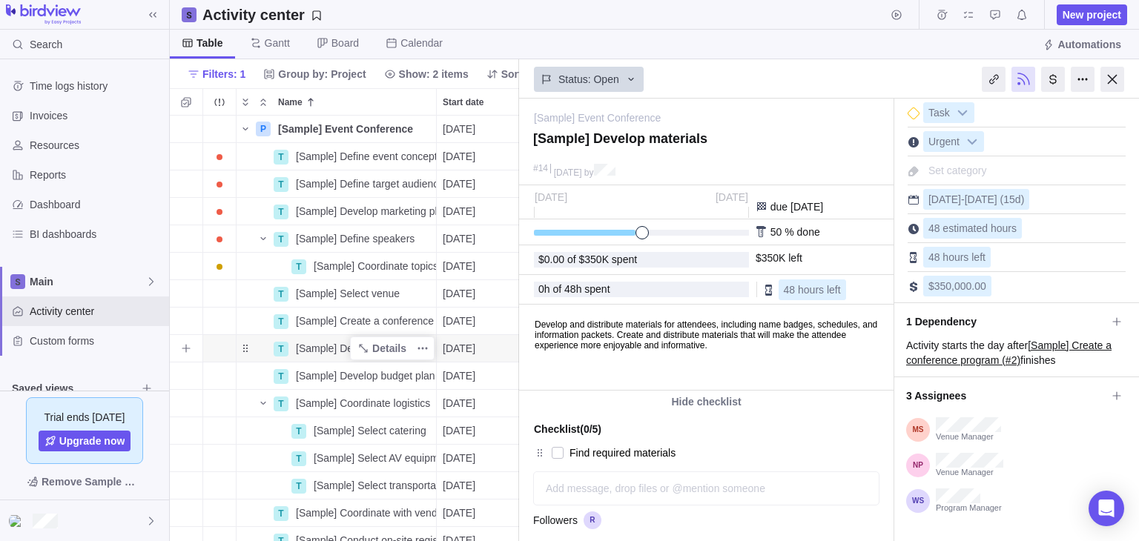
scroll to position [414, 338]
click at [1106, 82] on div at bounding box center [1113, 79] width 24 height 25
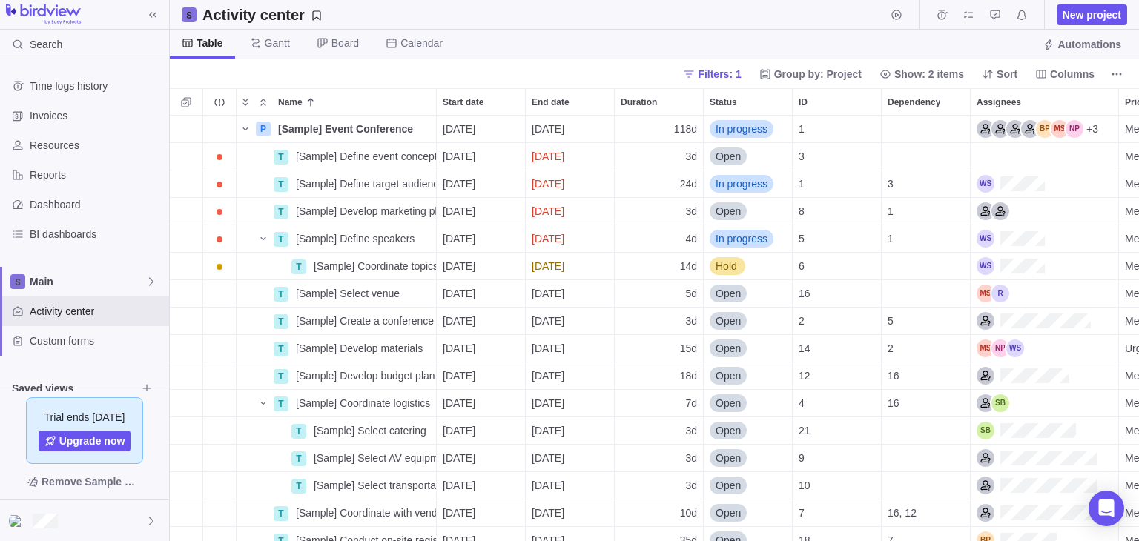
scroll to position [414, 958]
click at [992, 238] on div "Assignees" at bounding box center [1011, 239] width 68 height 18
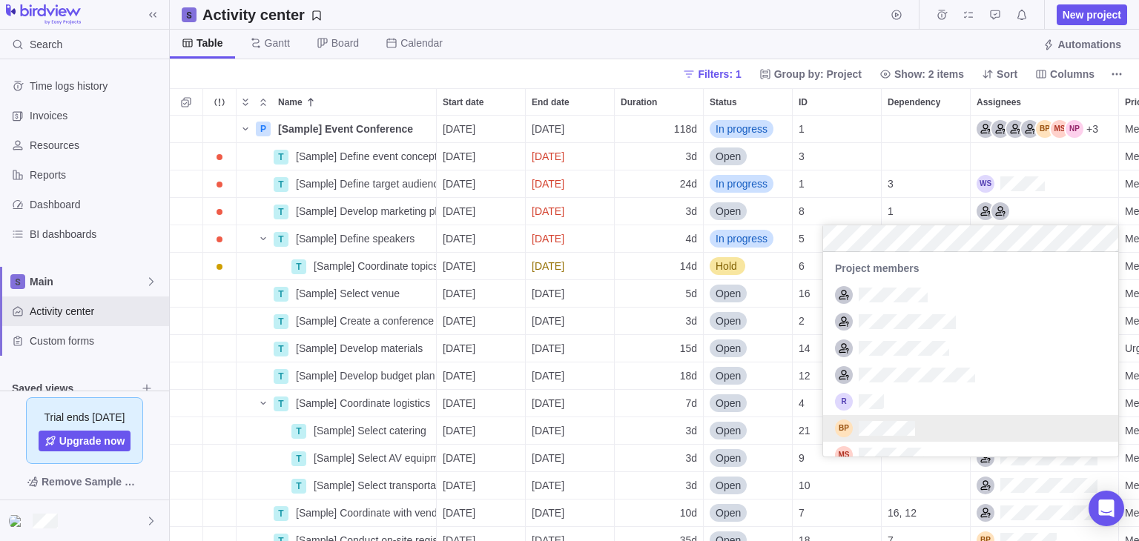
scroll to position [0, 0]
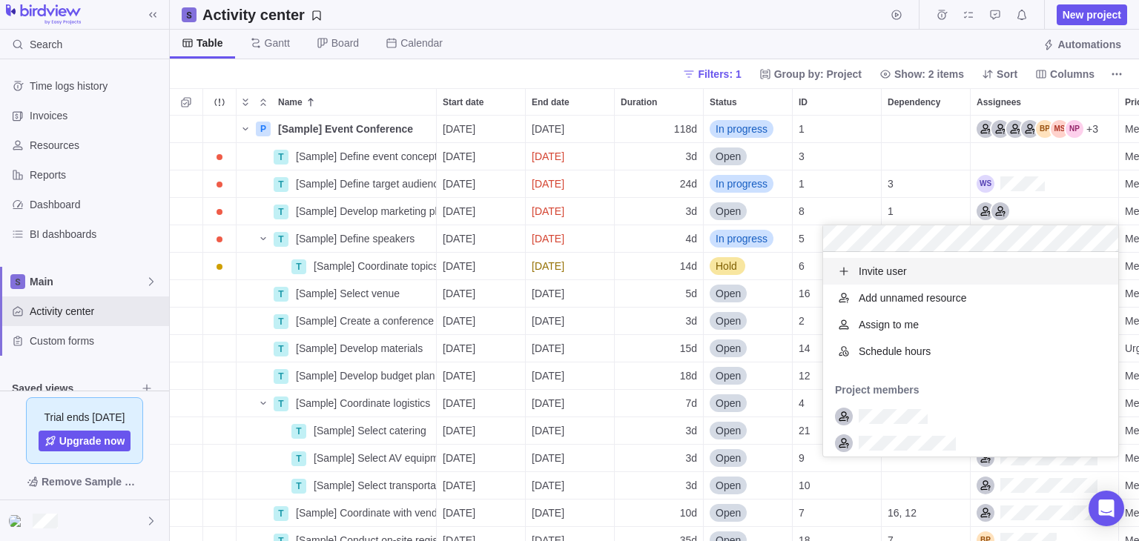
click at [896, 274] on span "Invite user" at bounding box center [883, 271] width 48 height 15
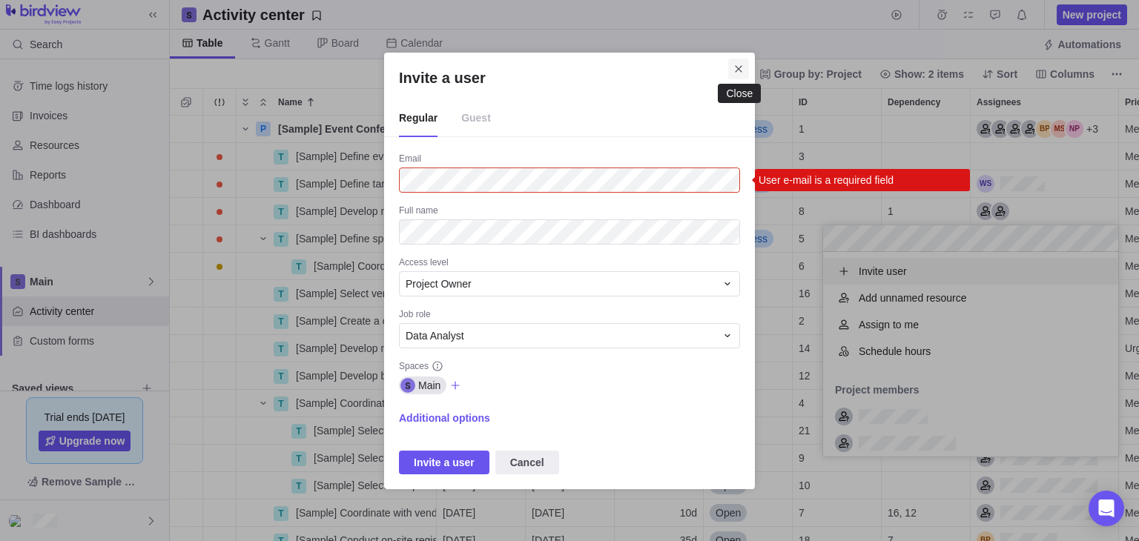
click at [739, 72] on icon "Close" at bounding box center [739, 69] width 12 height 12
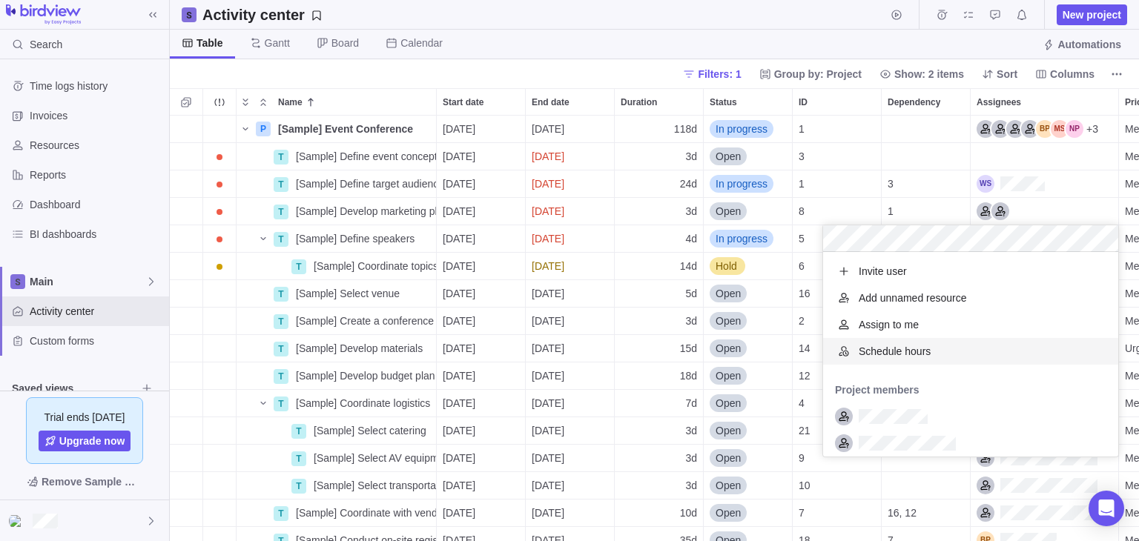
click at [938, 360] on div "Schedule hours" at bounding box center [970, 351] width 295 height 27
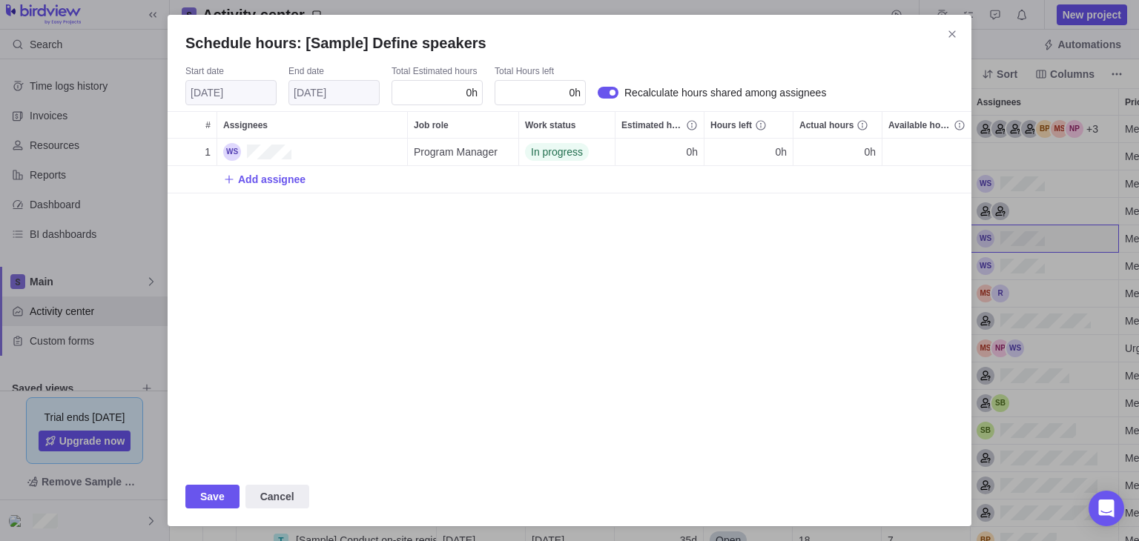
scroll to position [317, 792]
click at [285, 180] on span "Add assignee" at bounding box center [271, 179] width 67 height 15
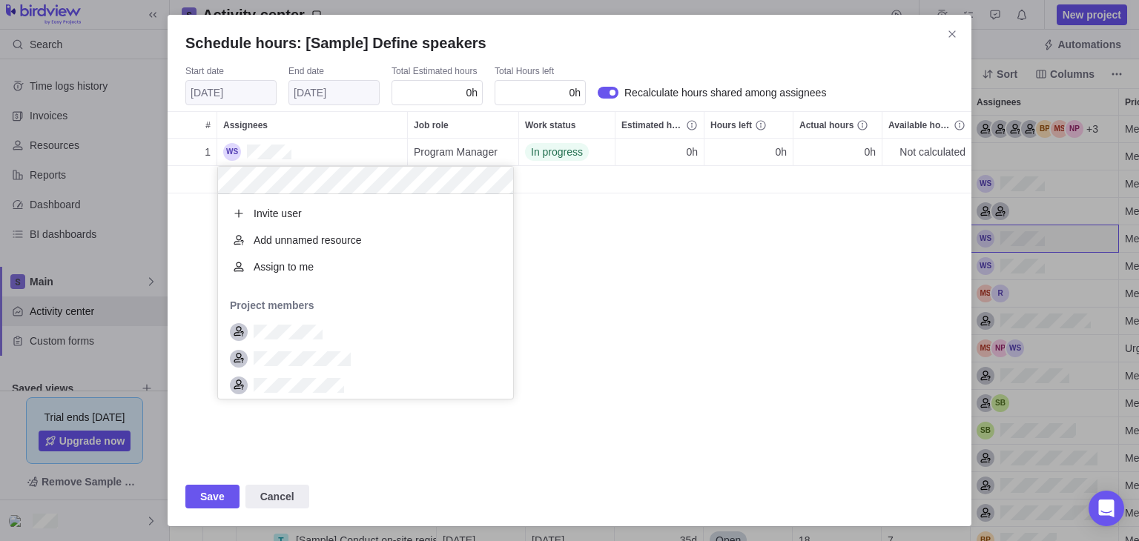
scroll to position [193, 284]
click at [718, 228] on div "Schedule hours: [Sample] Define speakers Start date [DATE] End date [DATE] Tota…" at bounding box center [569, 270] width 1139 height 541
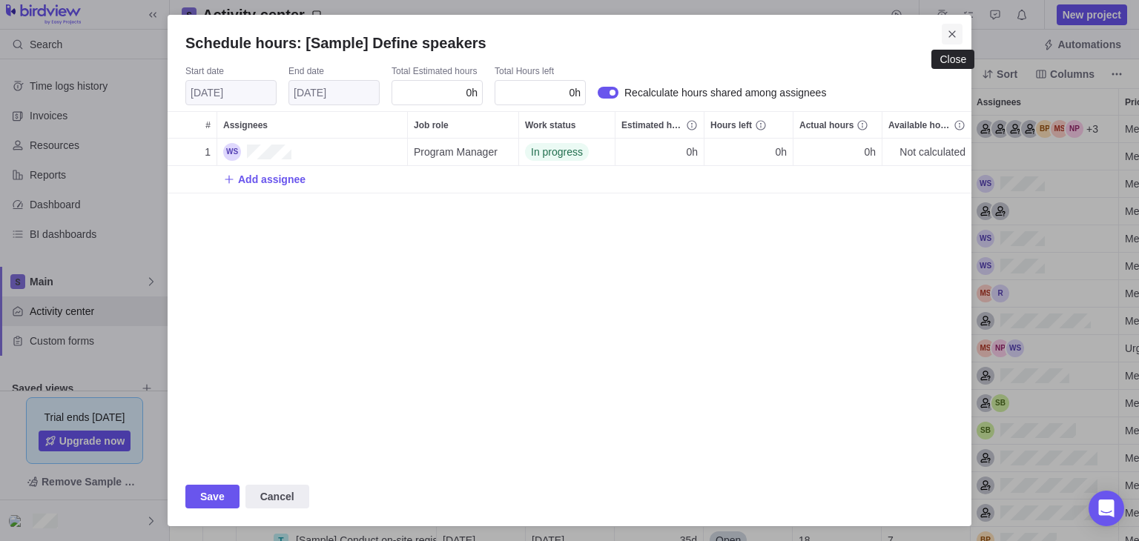
click at [949, 33] on icon "Close" at bounding box center [952, 34] width 12 height 12
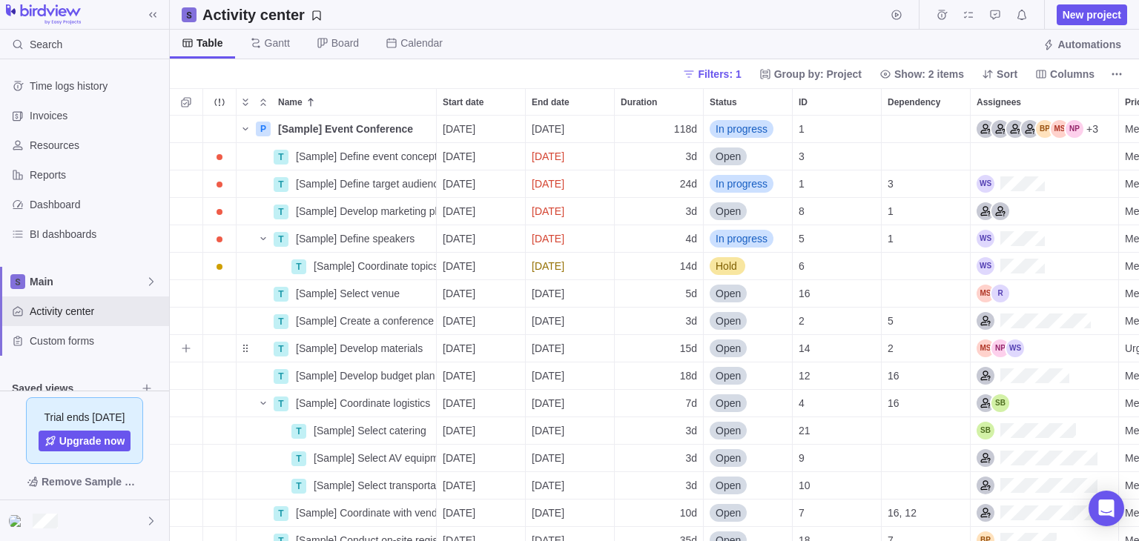
click at [996, 343] on div "Assignees" at bounding box center [1000, 349] width 47 height 18
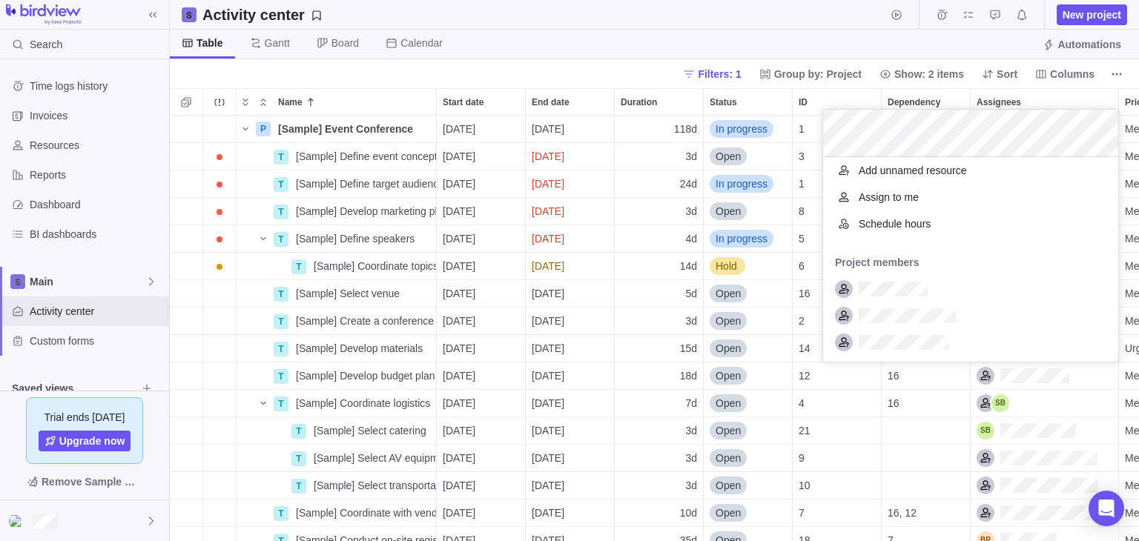
scroll to position [0, 0]
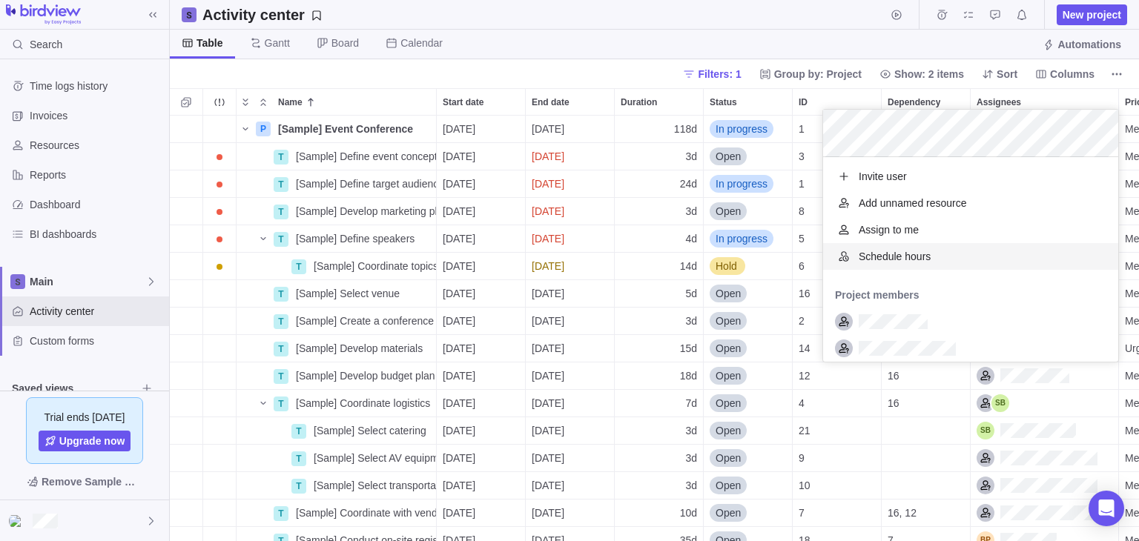
click at [1015, 391] on div "P [Sample] Event Conference Details [DATE] [DATE] 118d In progress 1 +3 Medium …" at bounding box center [654, 329] width 969 height 426
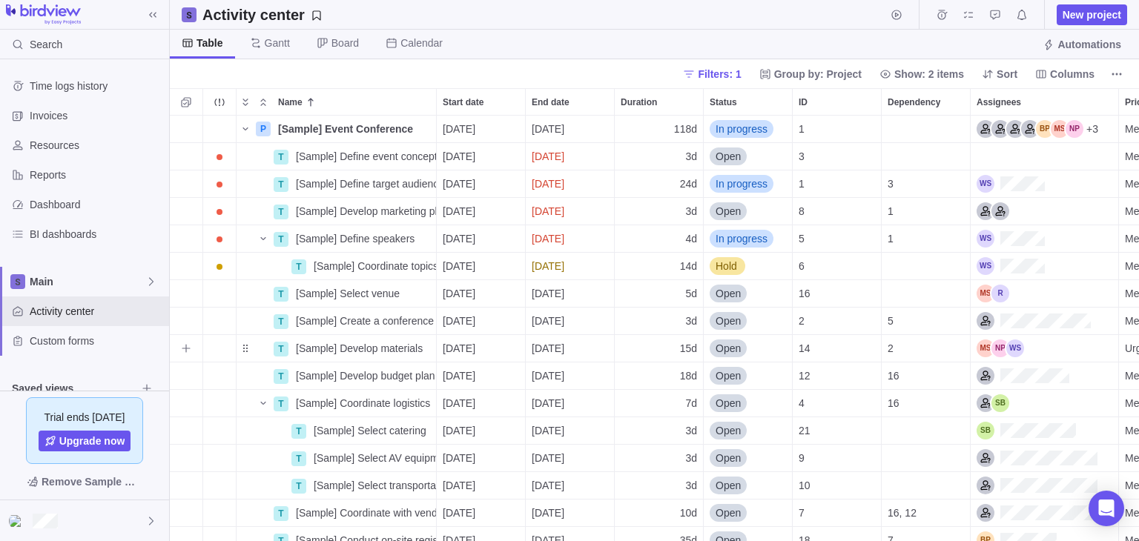
click at [994, 345] on div "Assignees" at bounding box center [1000, 349] width 47 height 18
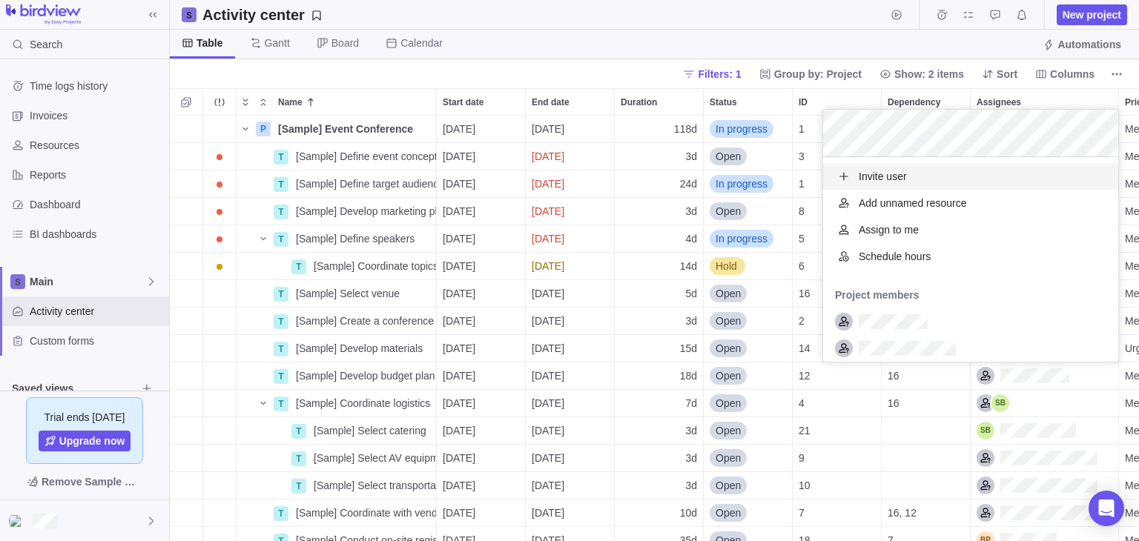
click at [856, 176] on div "Invite user" at bounding box center [871, 176] width 72 height 15
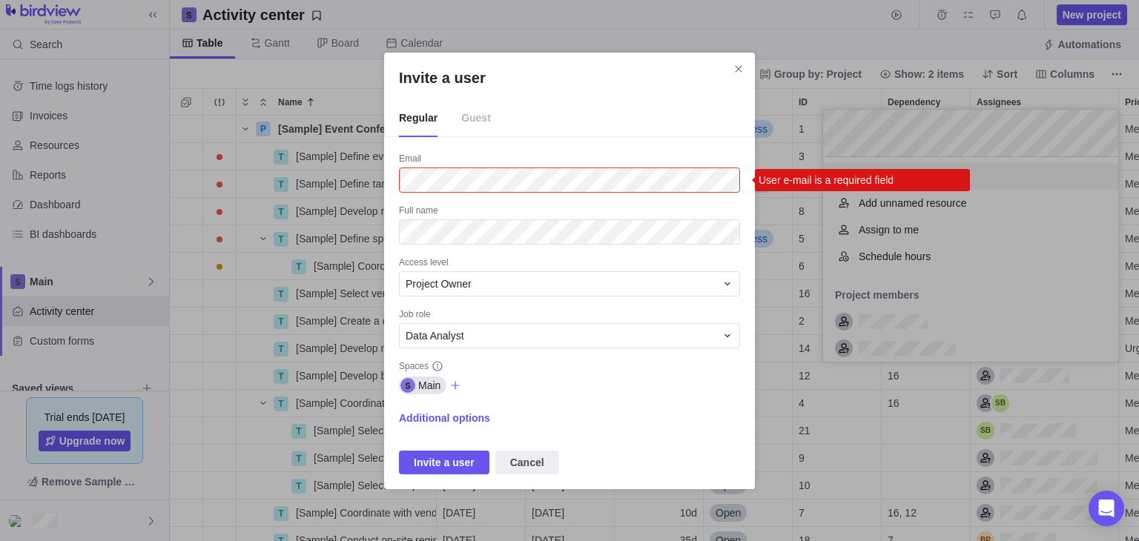
click at [469, 122] on span "Guest" at bounding box center [476, 118] width 30 height 37
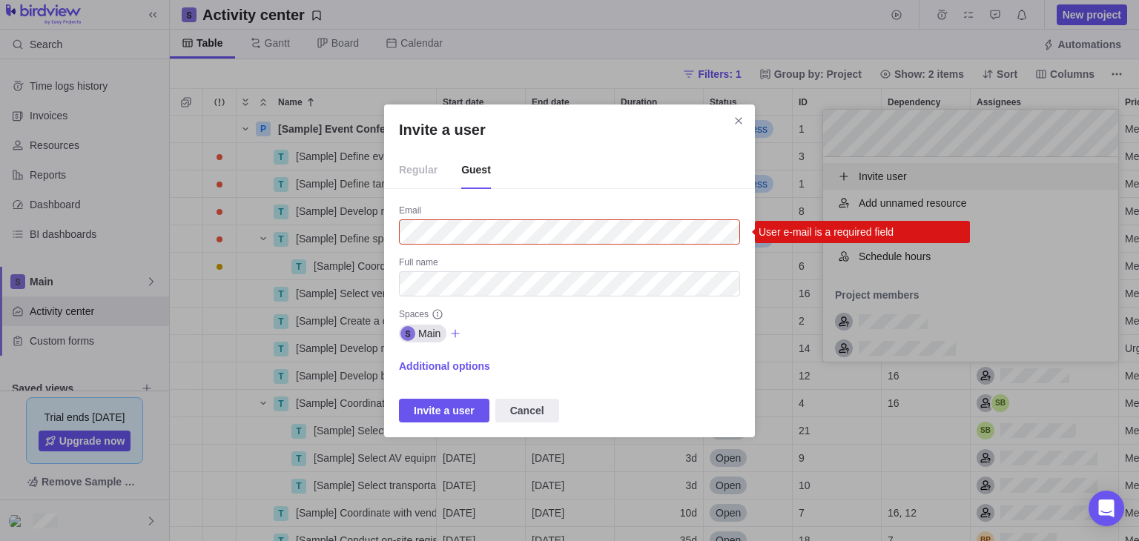
click at [421, 177] on span "Regular" at bounding box center [418, 170] width 39 height 37
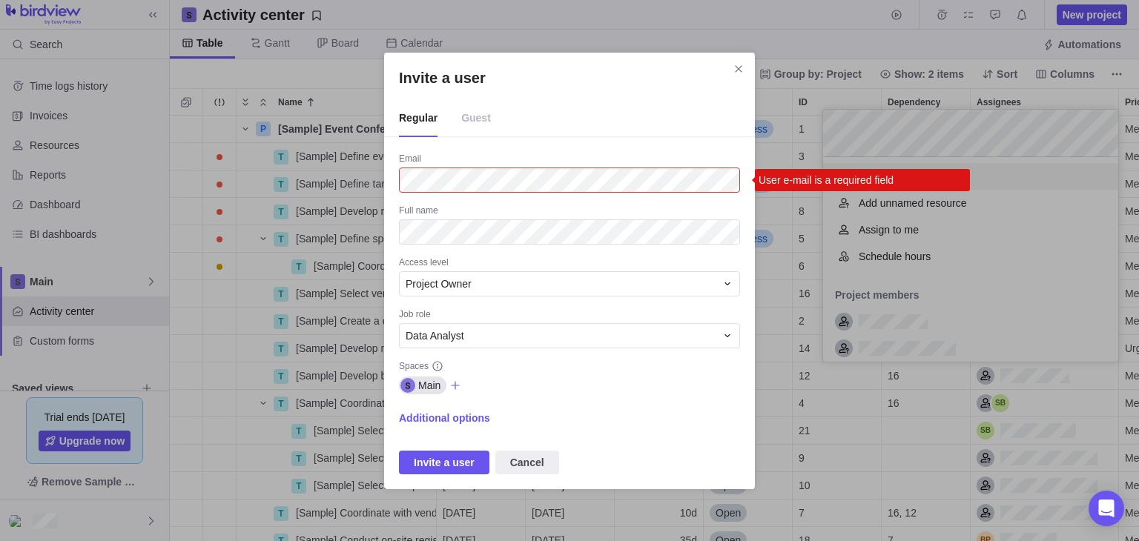
click at [735, 69] on icon "Close" at bounding box center [739, 69] width 12 height 12
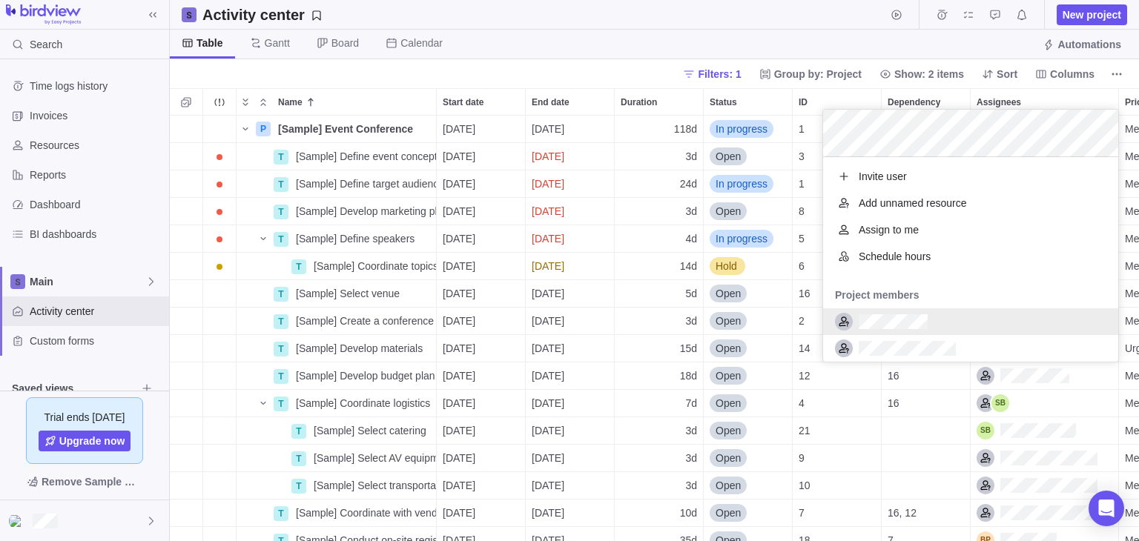
click at [1053, 418] on div "P [Sample] Event Conference Details [DATE] [DATE] 118d In progress 1 +3 Medium …" at bounding box center [654, 329] width 969 height 426
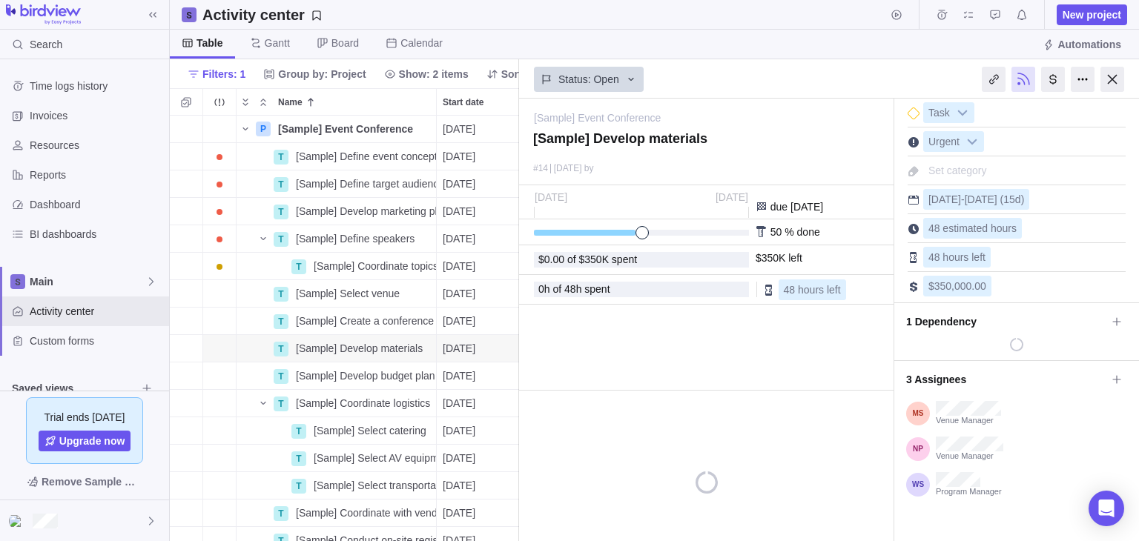
scroll to position [414, 338]
type textarea "x"
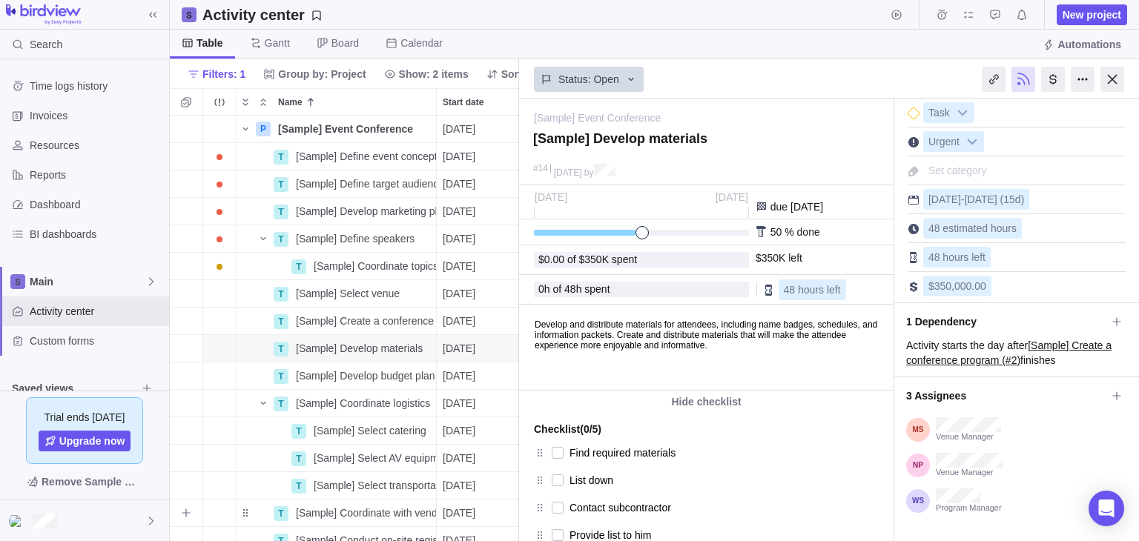
scroll to position [0, 0]
